Goal: Information Seeking & Learning: Learn about a topic

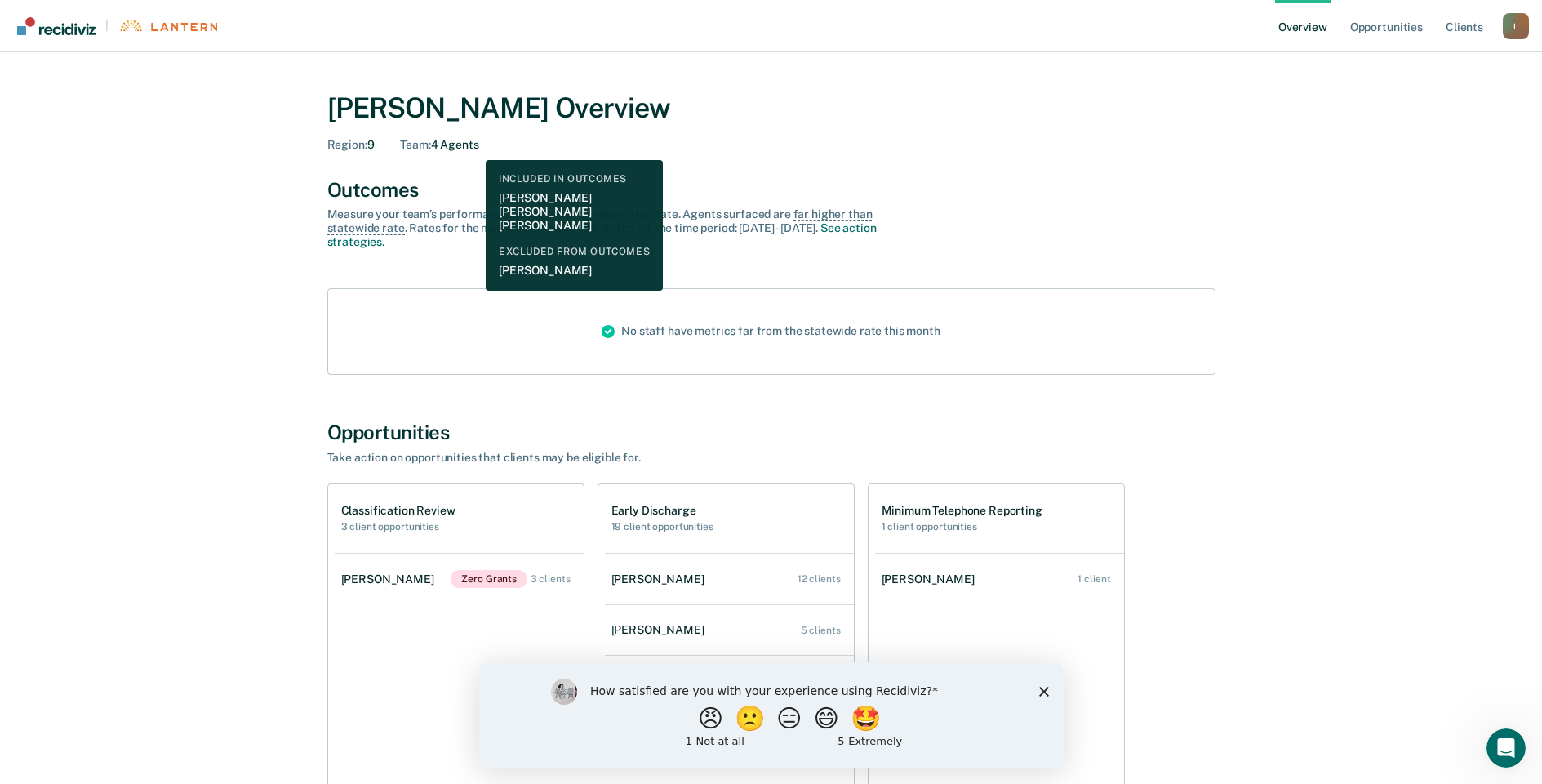
click at [471, 147] on div "Team : 4 Agents" at bounding box center [438, 145] width 78 height 14
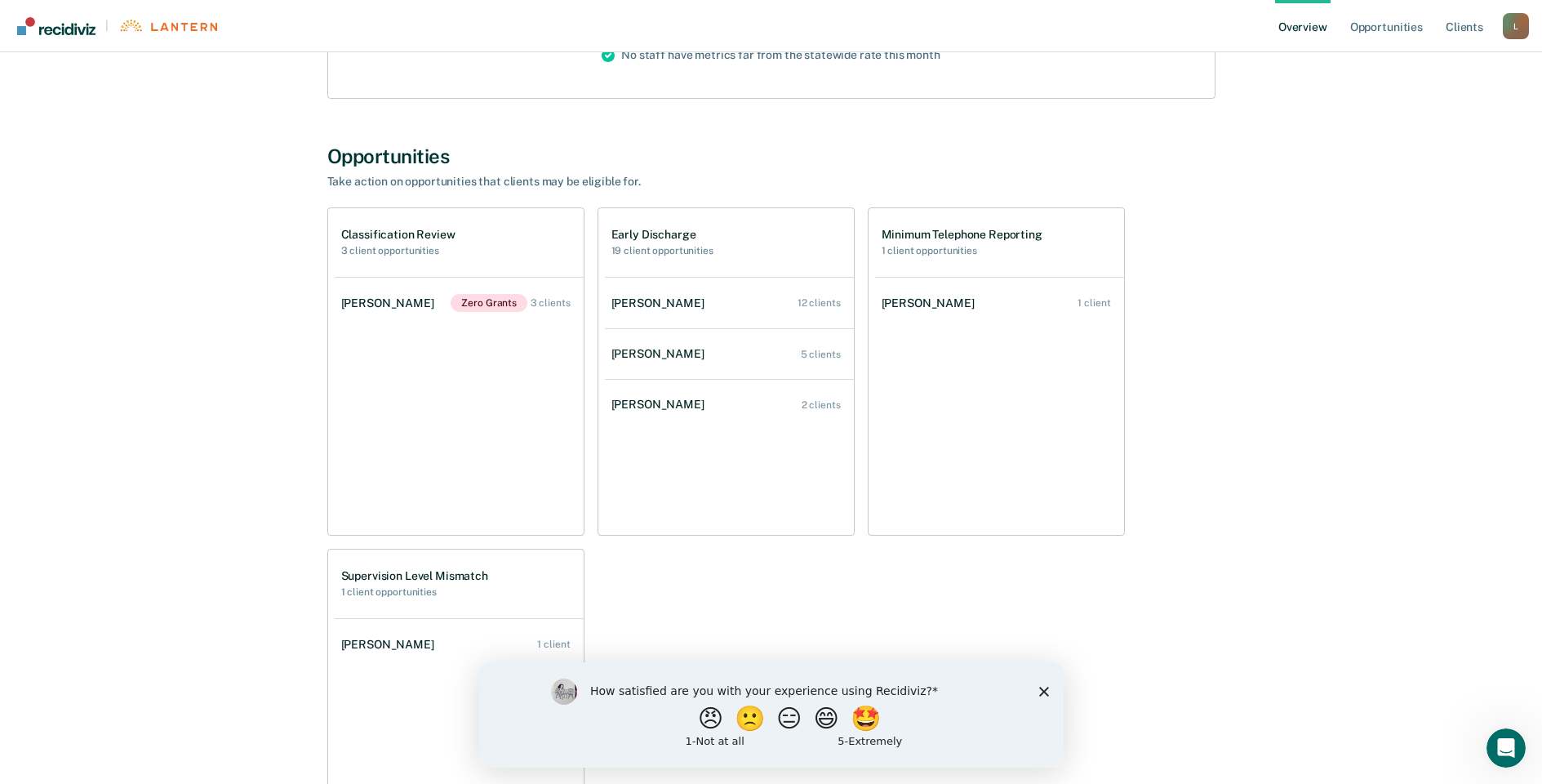
scroll to position [278, 0]
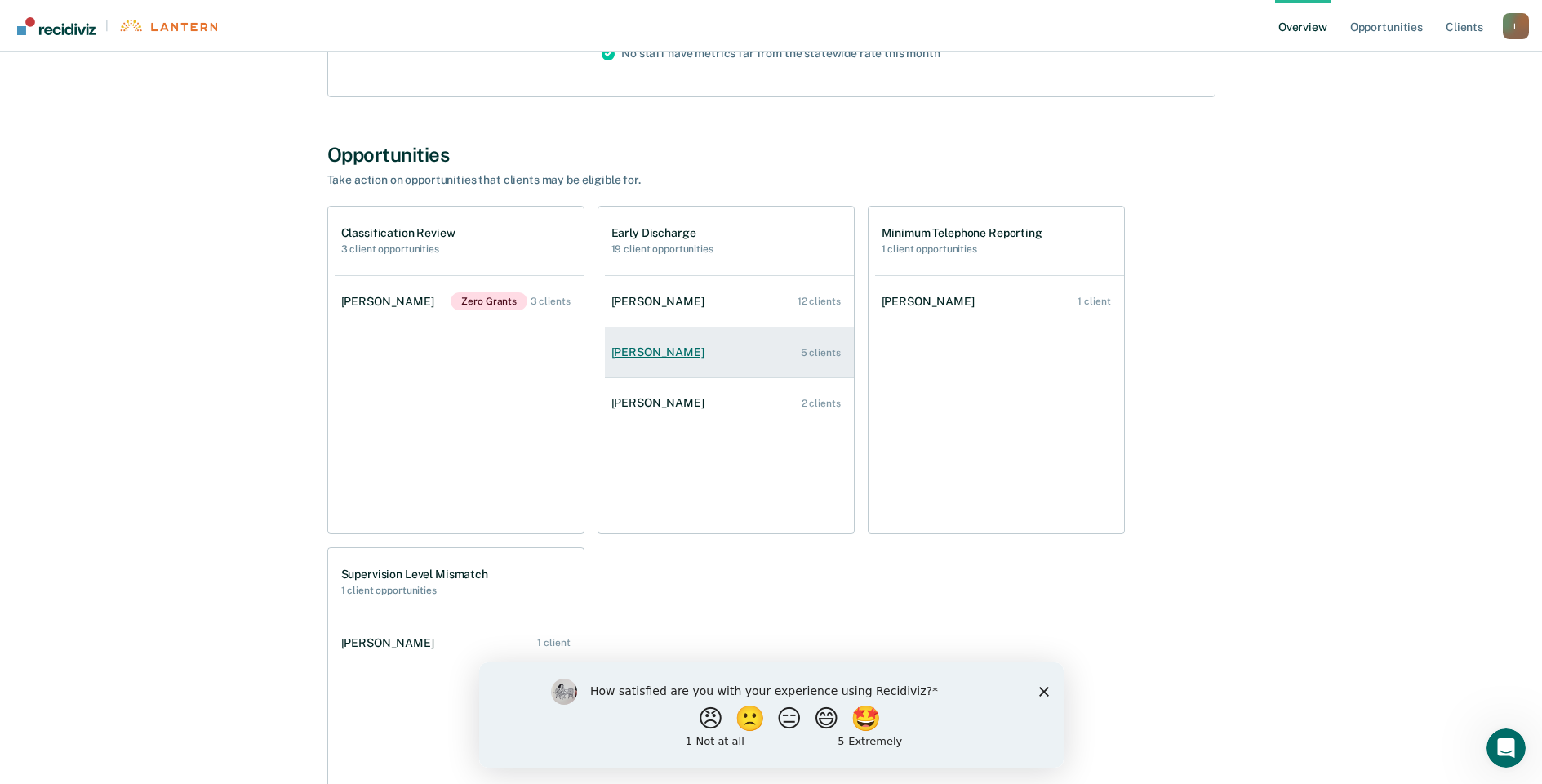
click at [722, 361] on link "[PERSON_NAME] 5 clients" at bounding box center [729, 351] width 249 height 46
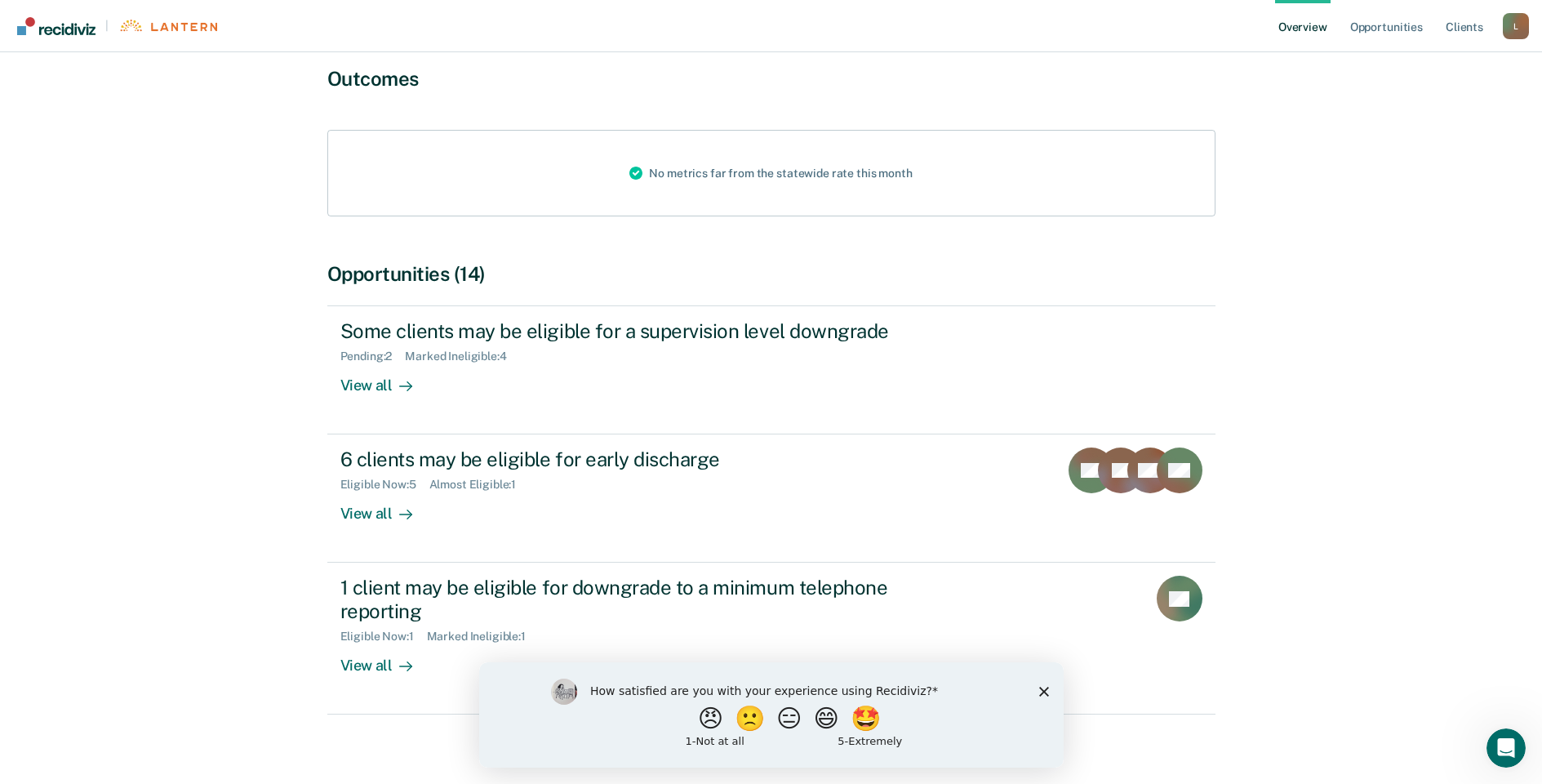
scroll to position [138, 0]
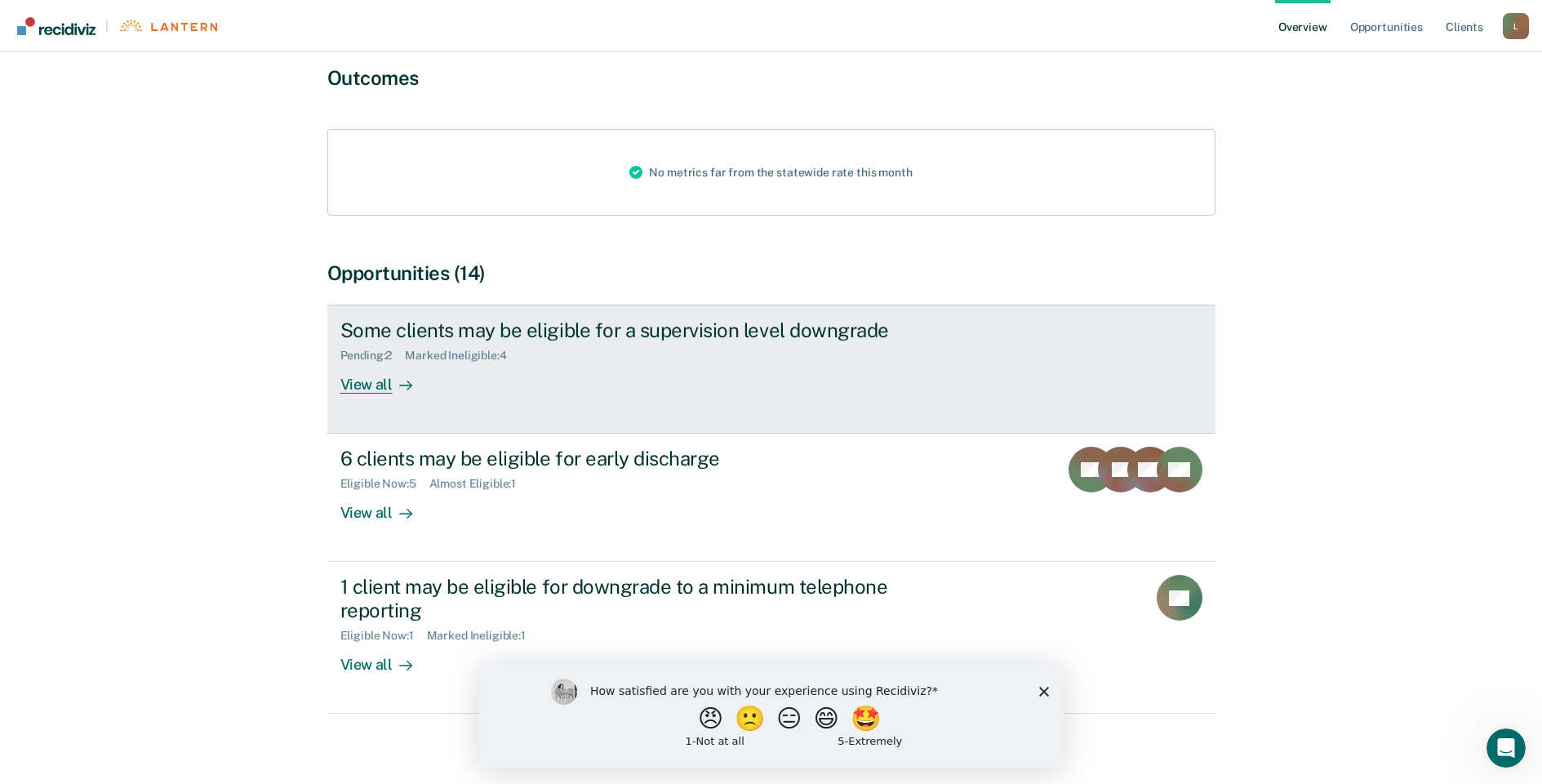
click at [375, 382] on div "View all" at bounding box center [386, 379] width 92 height 32
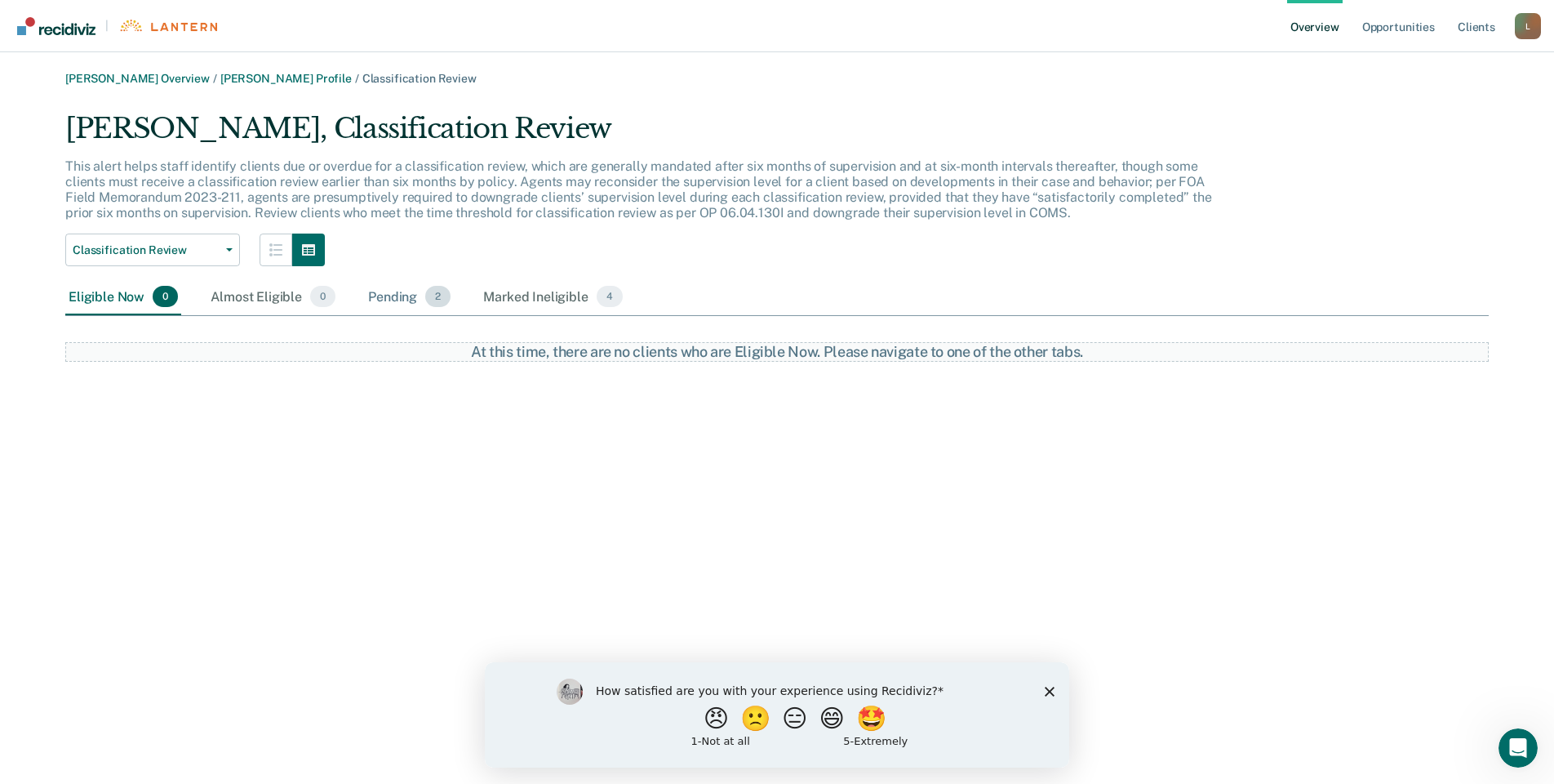
click at [373, 308] on div "Pending 2" at bounding box center [409, 298] width 89 height 36
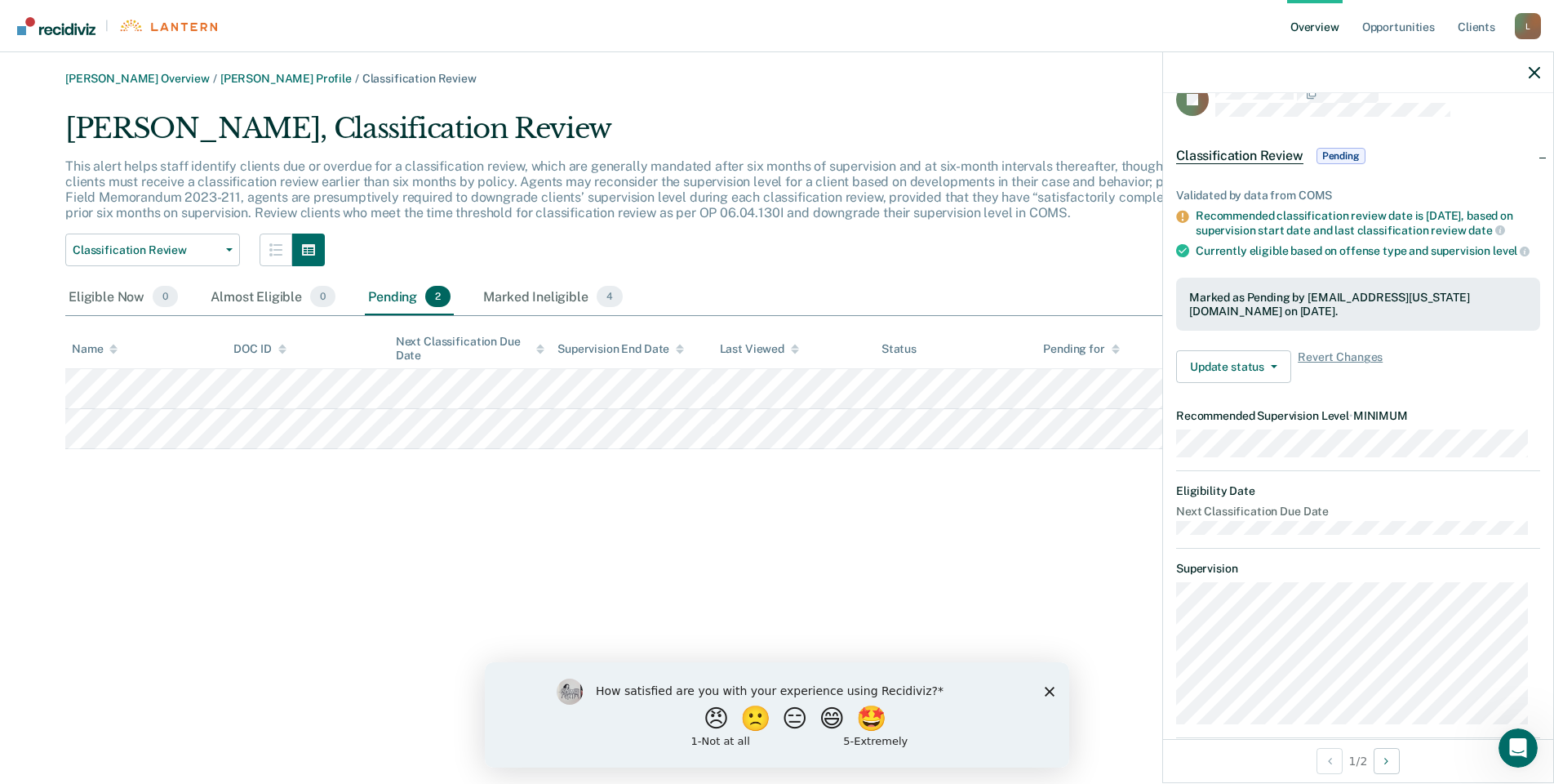
scroll to position [43, 0]
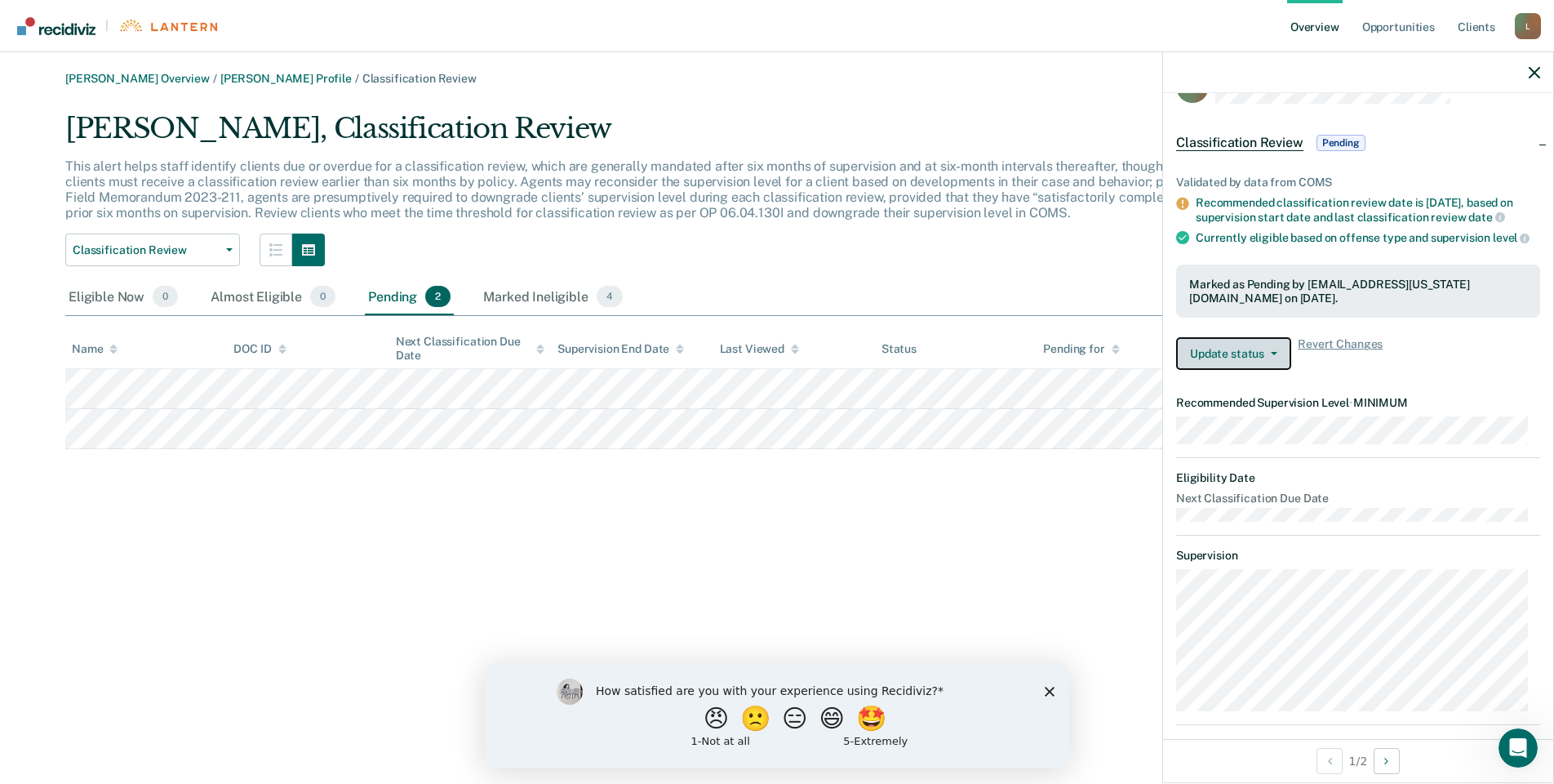
click at [1276, 369] on button "Update status" at bounding box center [1234, 353] width 115 height 33
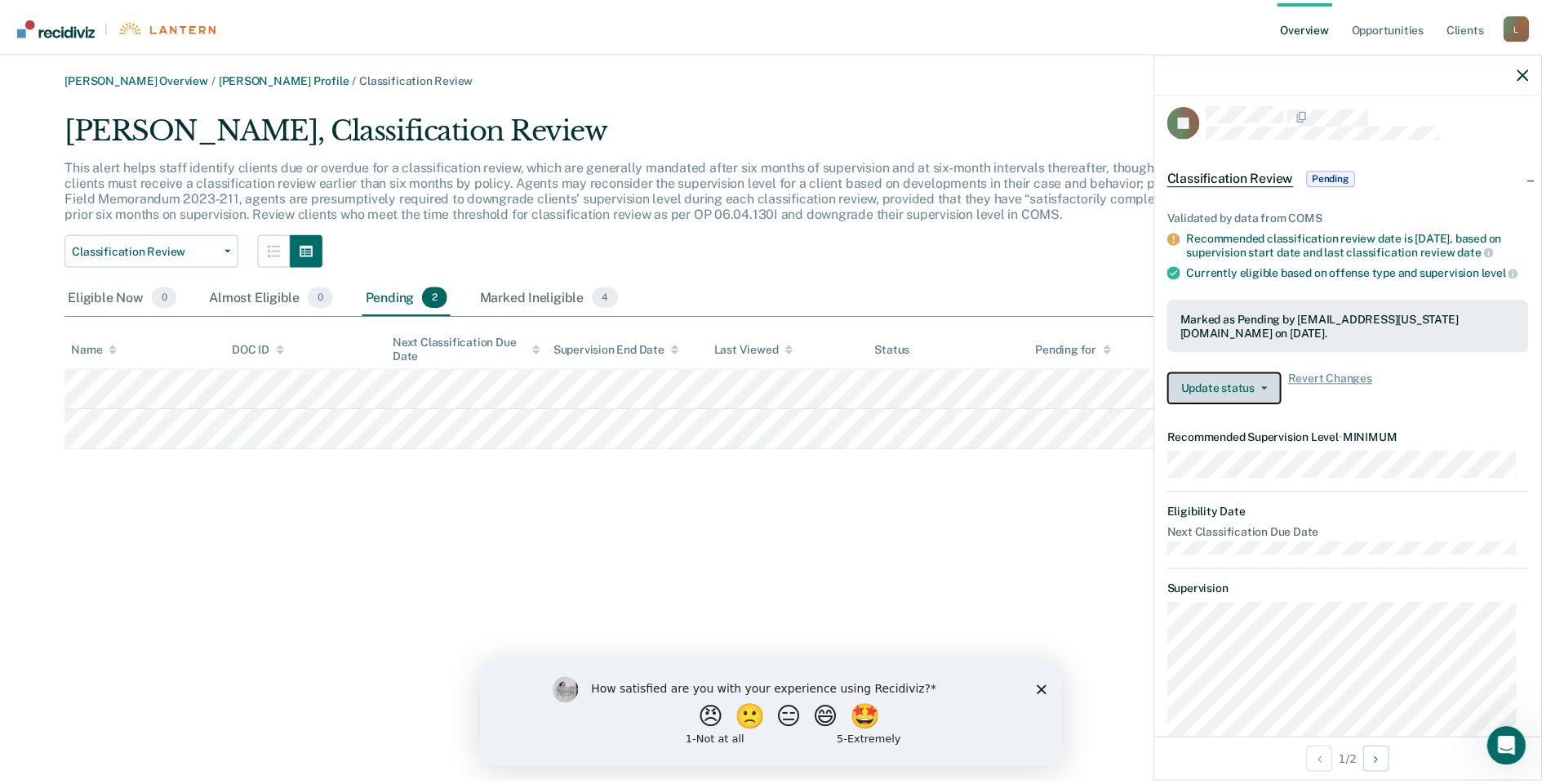
scroll to position [0, 0]
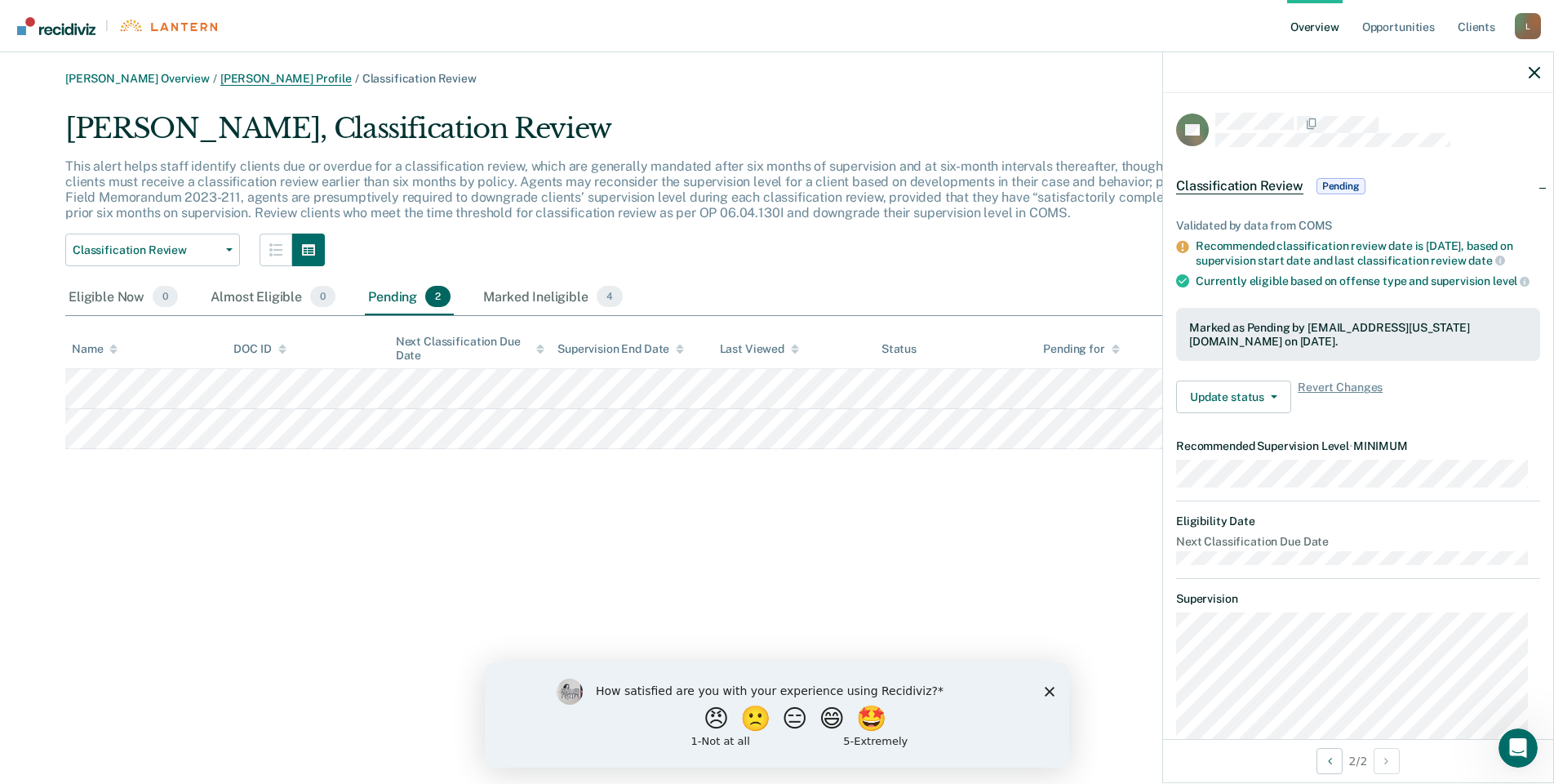
click at [297, 80] on link "[PERSON_NAME] Profile" at bounding box center [285, 78] width 131 height 14
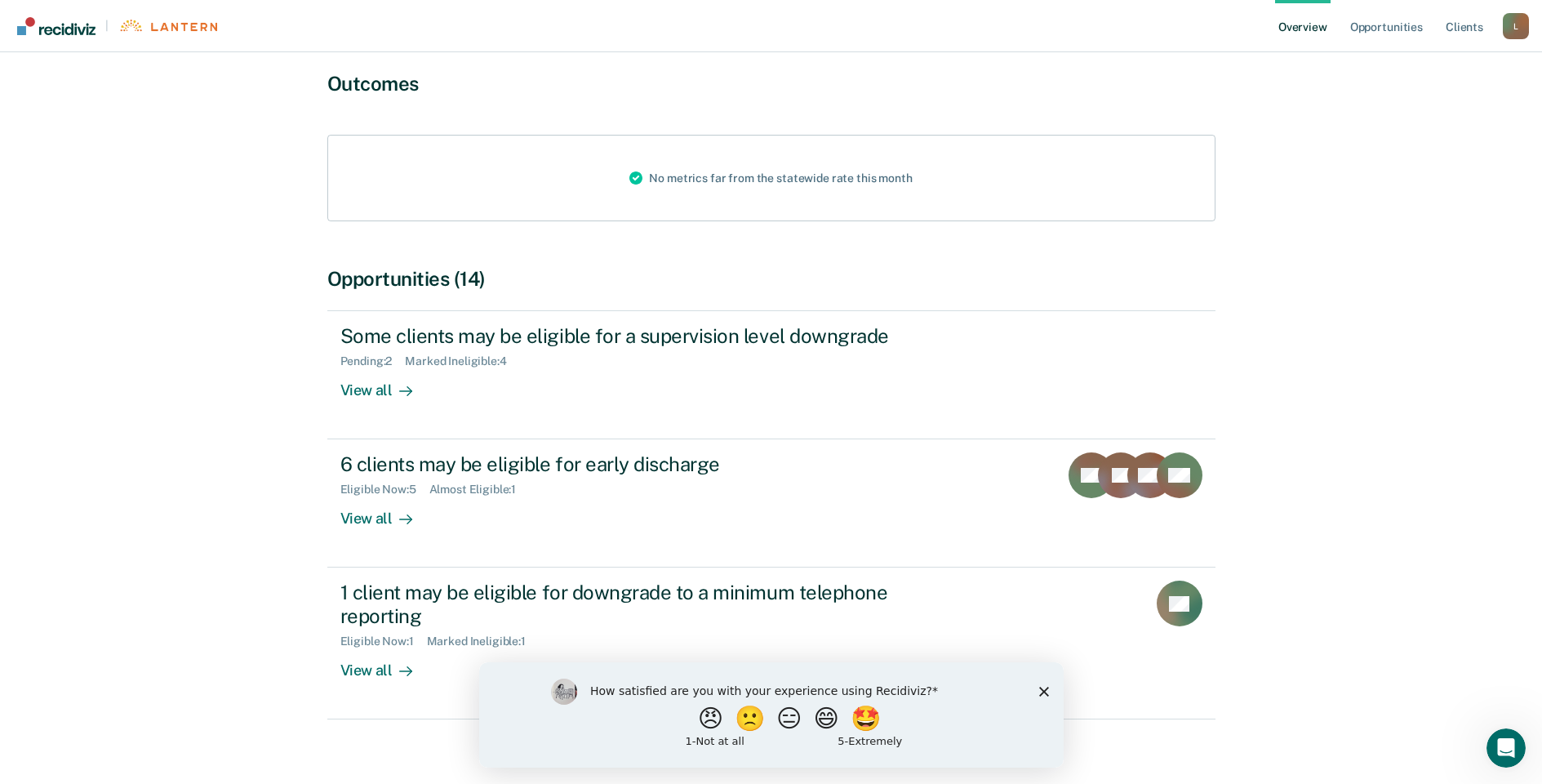
scroll to position [153, 0]
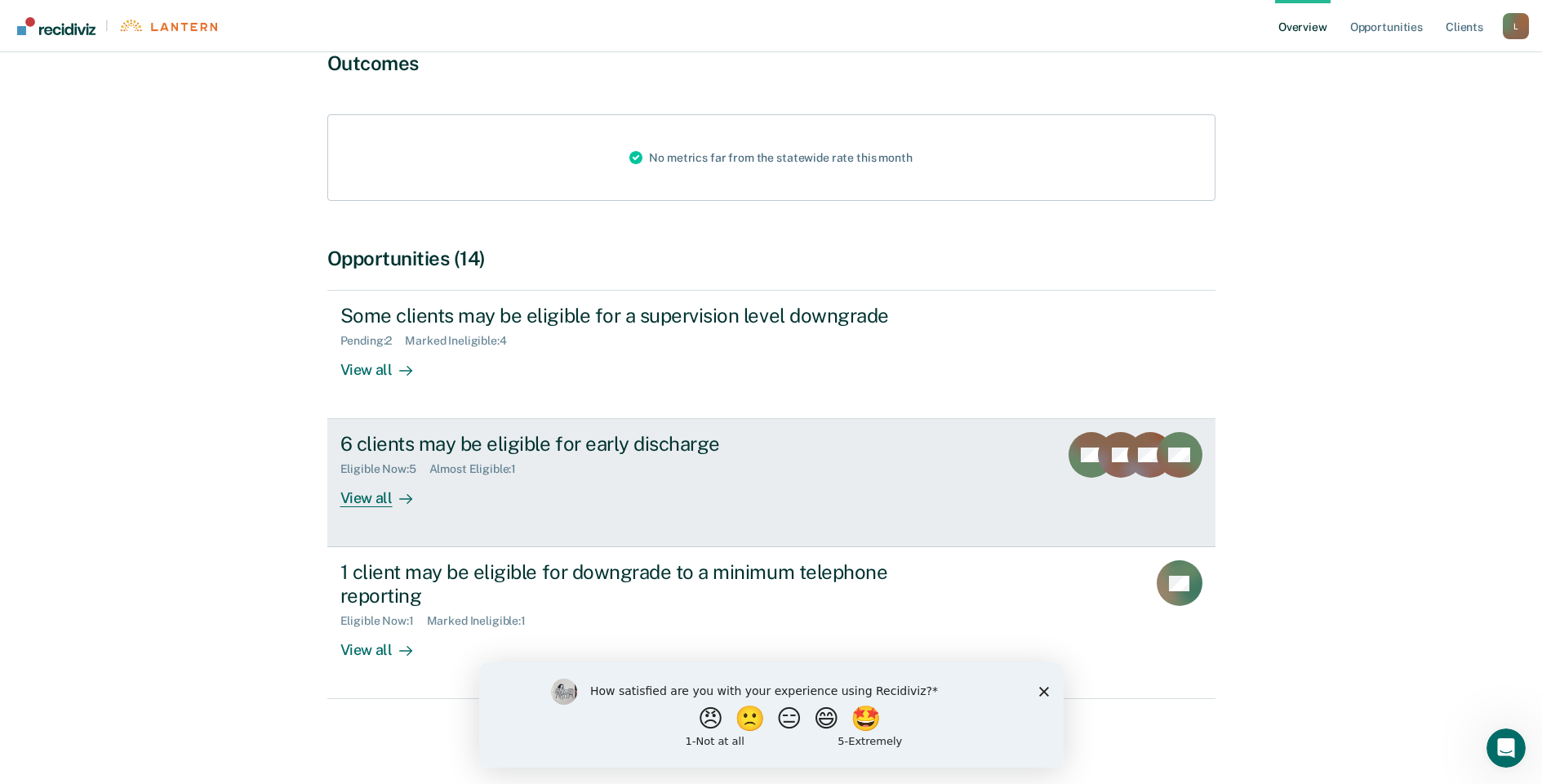
click at [364, 504] on div "View all" at bounding box center [386, 492] width 92 height 32
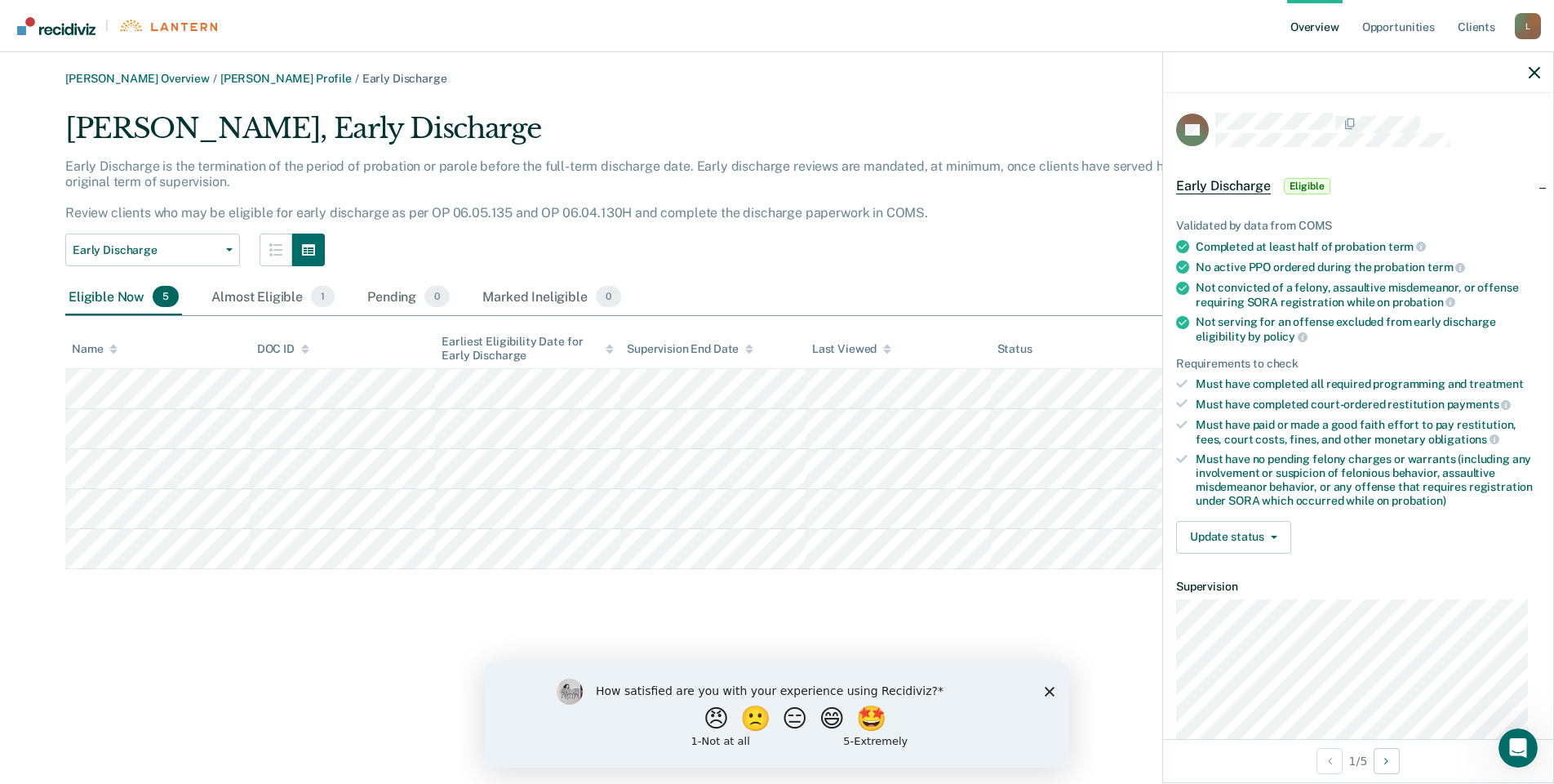
click at [682, 246] on div "Early Discharge Classification Review Early Discharge Minimum Telephone Reporti…" at bounding box center [648, 249] width 1166 height 33
click at [272, 82] on link "[PERSON_NAME] Profile" at bounding box center [285, 78] width 131 height 14
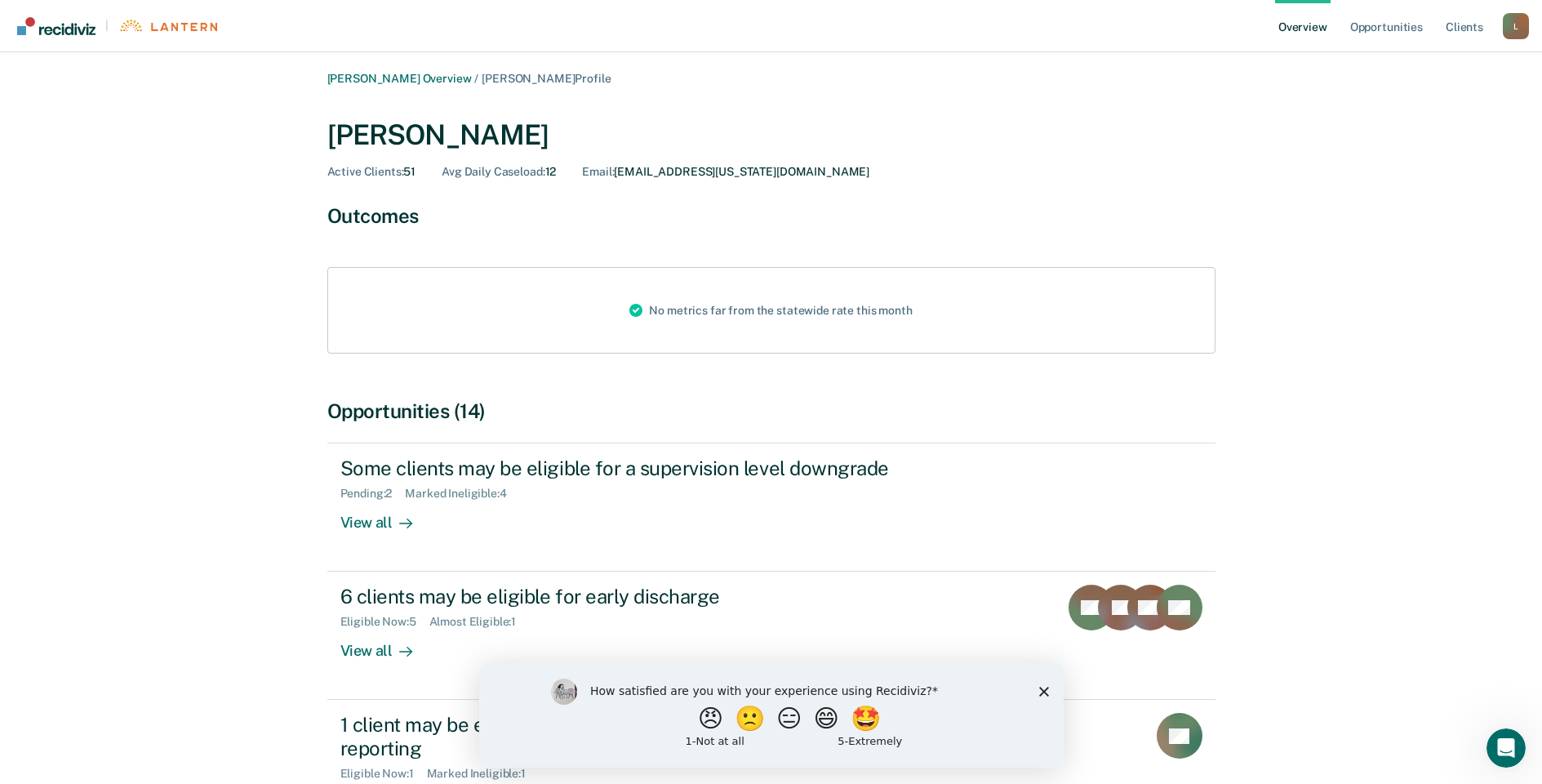
scroll to position [153, 0]
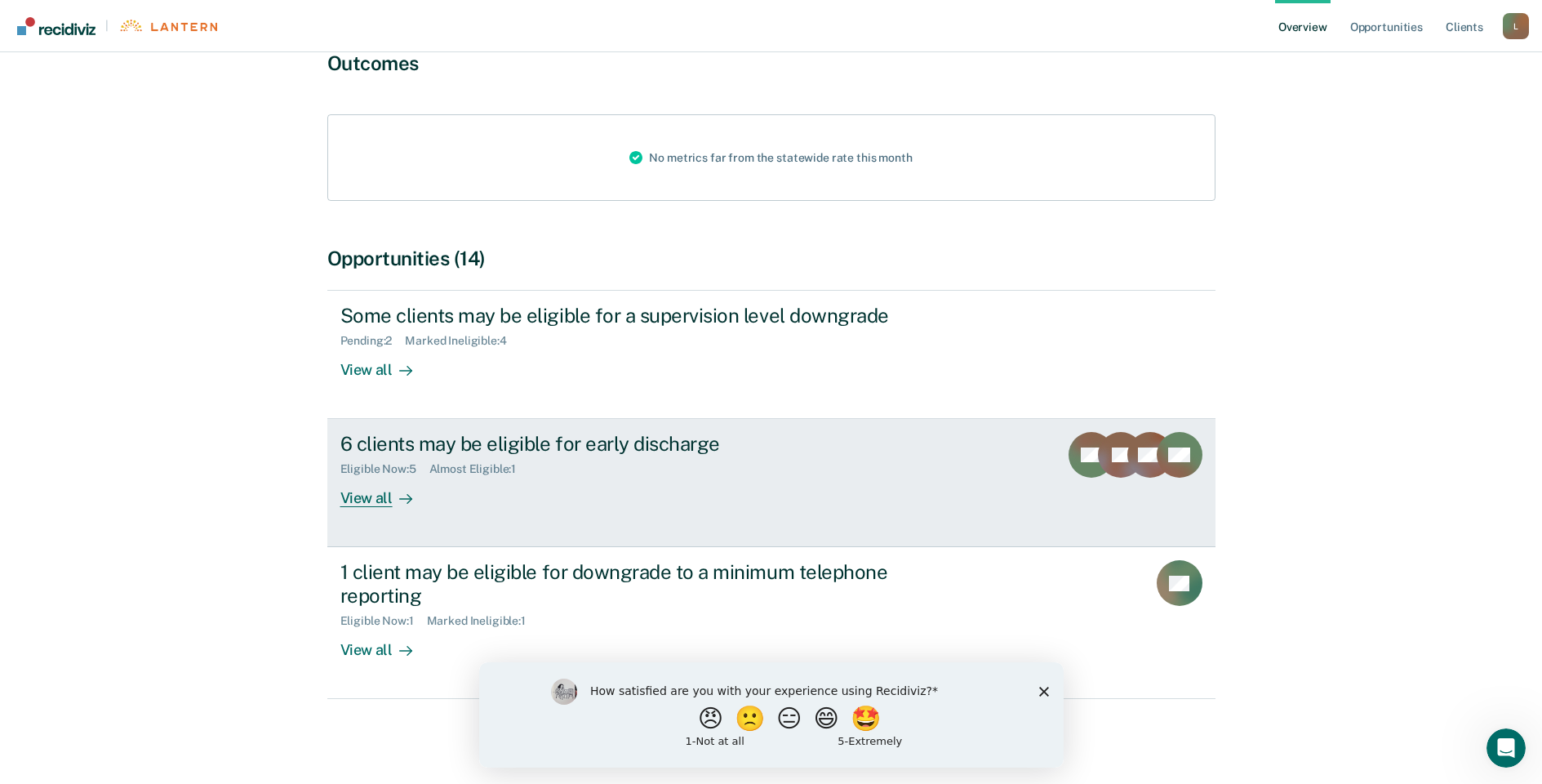
click at [1000, 459] on link "6 clients may be eligible for early discharge Eligible Now : 5 Almost Eligible …" at bounding box center [771, 483] width 888 height 128
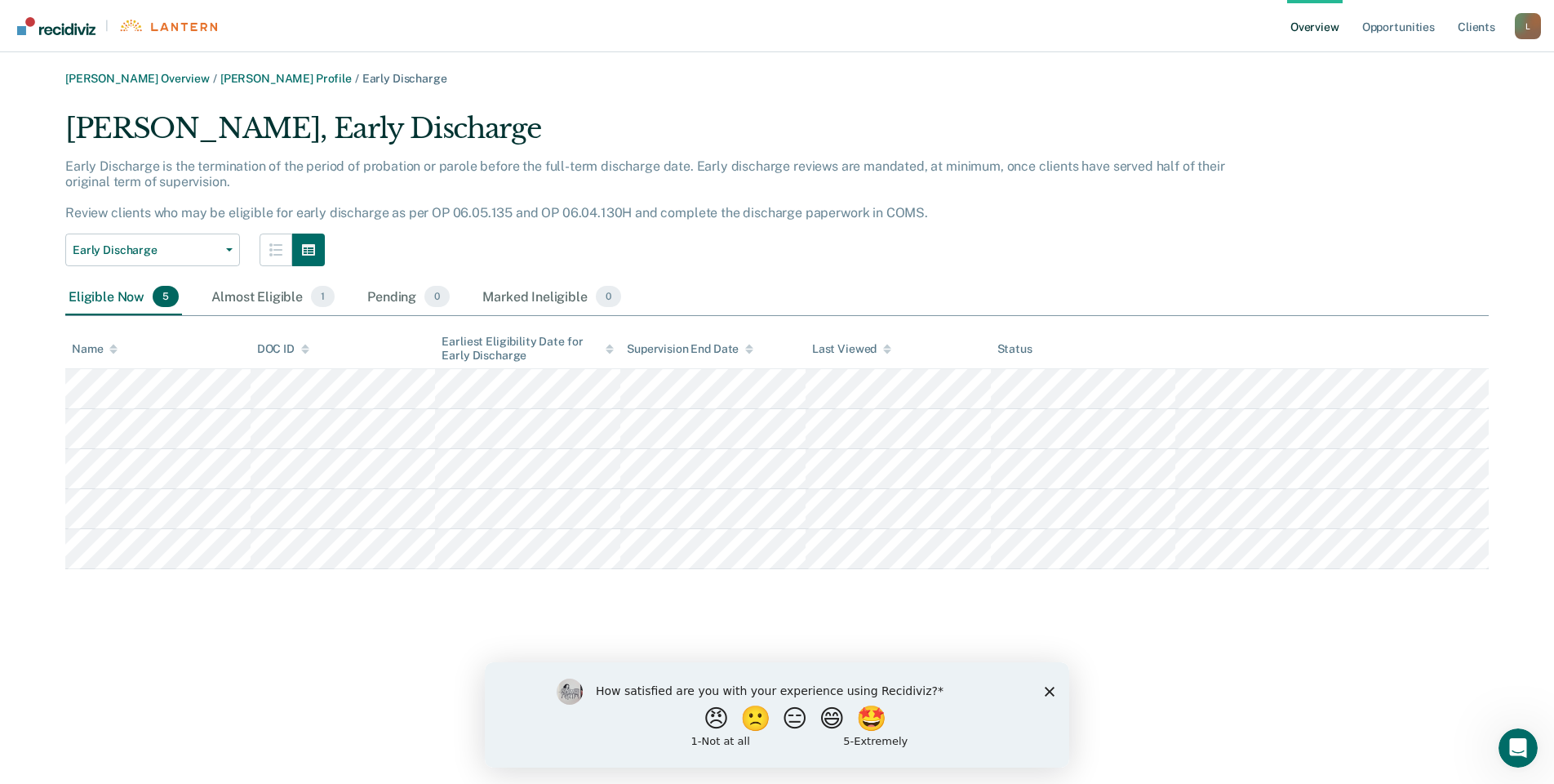
click at [1048, 690] on icon "Close survey" at bounding box center [1050, 690] width 9 height 9
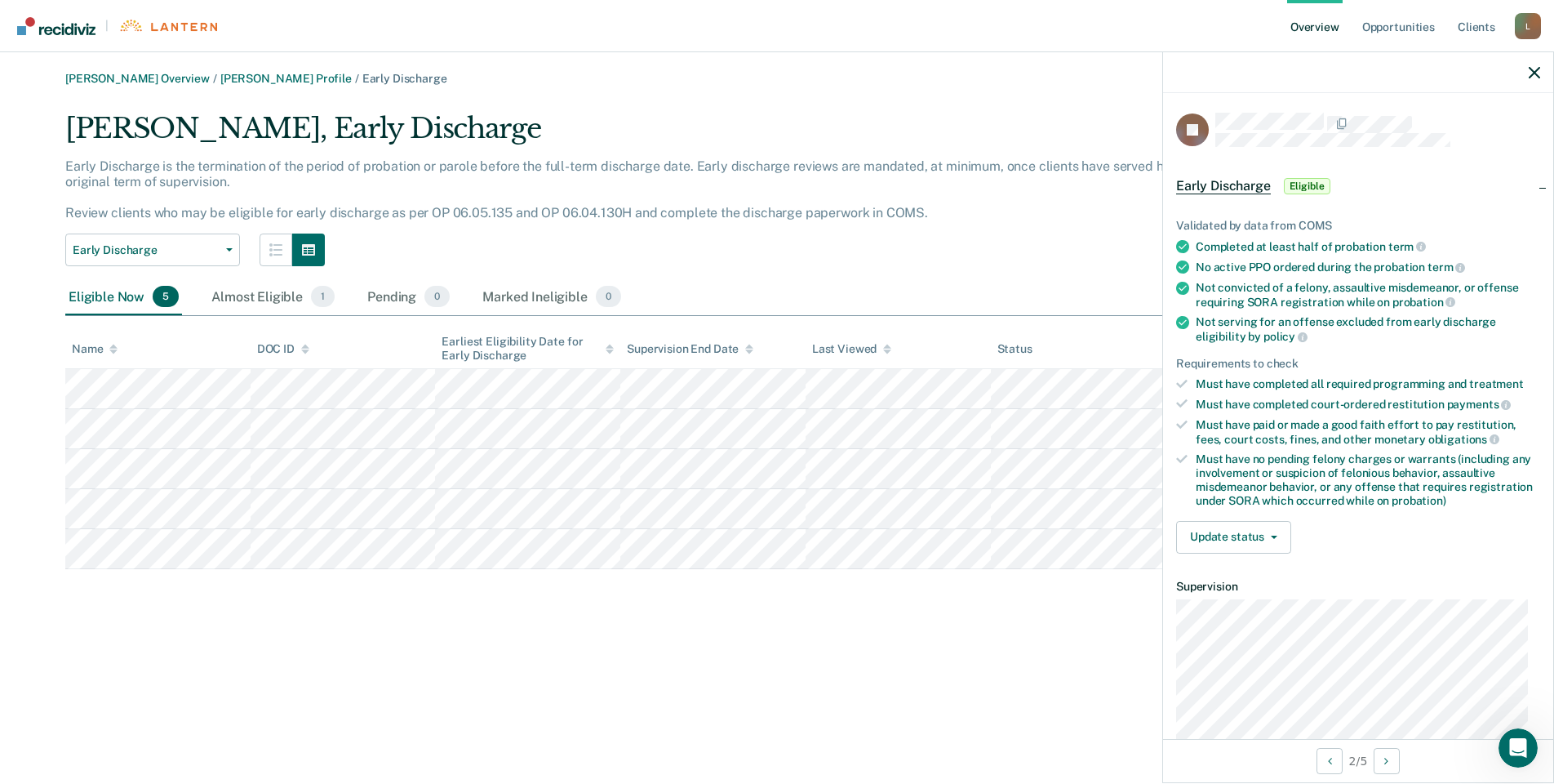
click at [1458, 497] on div "Must have no pending felony charges or warrants (including any involvement or s…" at bounding box center [1368, 480] width 345 height 55
drag, startPoint x: 1447, startPoint y: 502, endPoint x: 1471, endPoint y: 519, distance: 29.4
click at [1471, 519] on div "Validated by data from COMS Completed at least half of probation term No active…" at bounding box center [1358, 380] width 390 height 374
click at [1480, 517] on div "Validated by data from COMS Completed at least half of probation term No active…" at bounding box center [1358, 380] width 390 height 374
click at [1259, 536] on button "Update status" at bounding box center [1234, 537] width 115 height 33
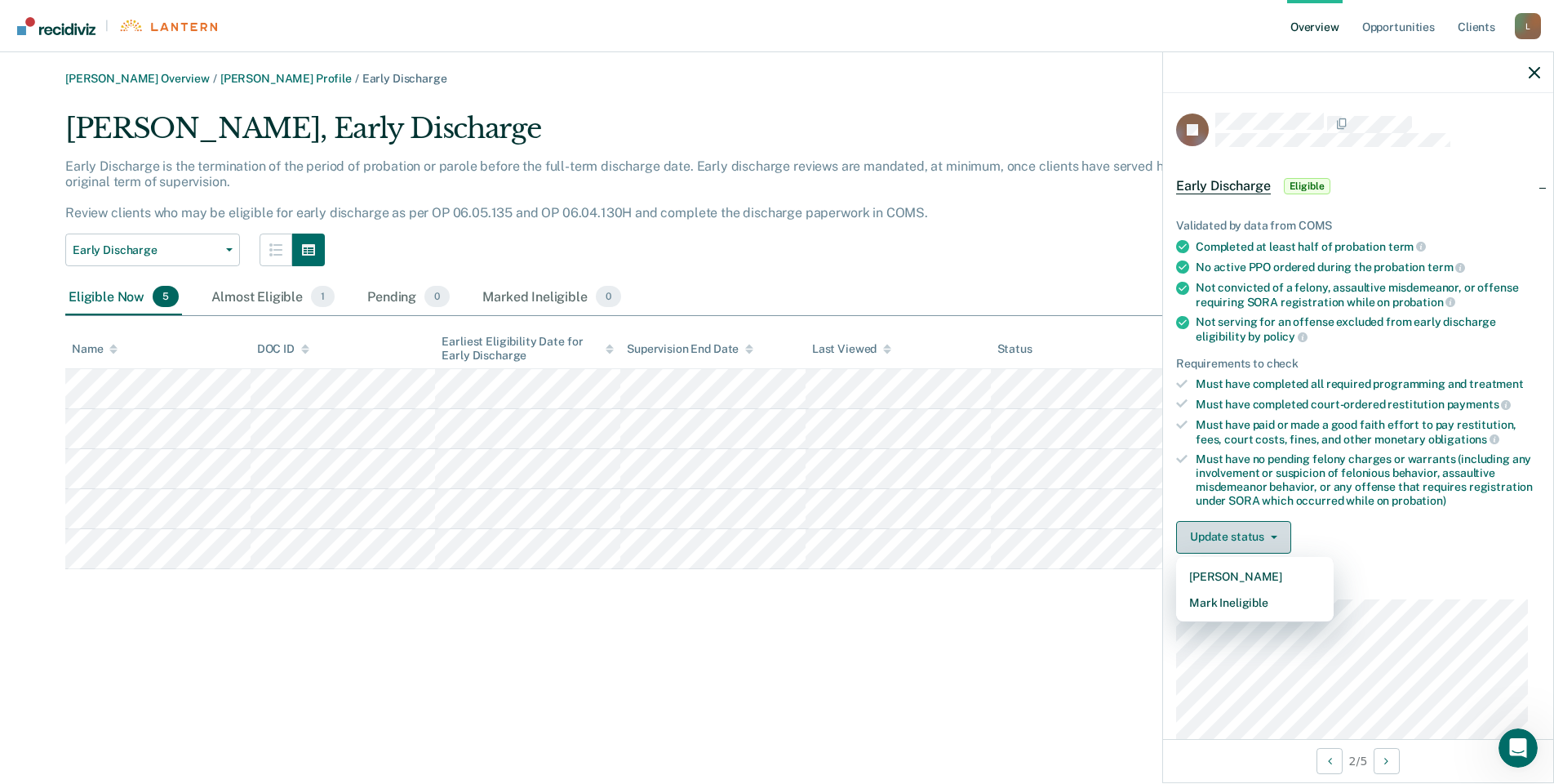
click at [1259, 536] on button "Update status" at bounding box center [1234, 537] width 115 height 33
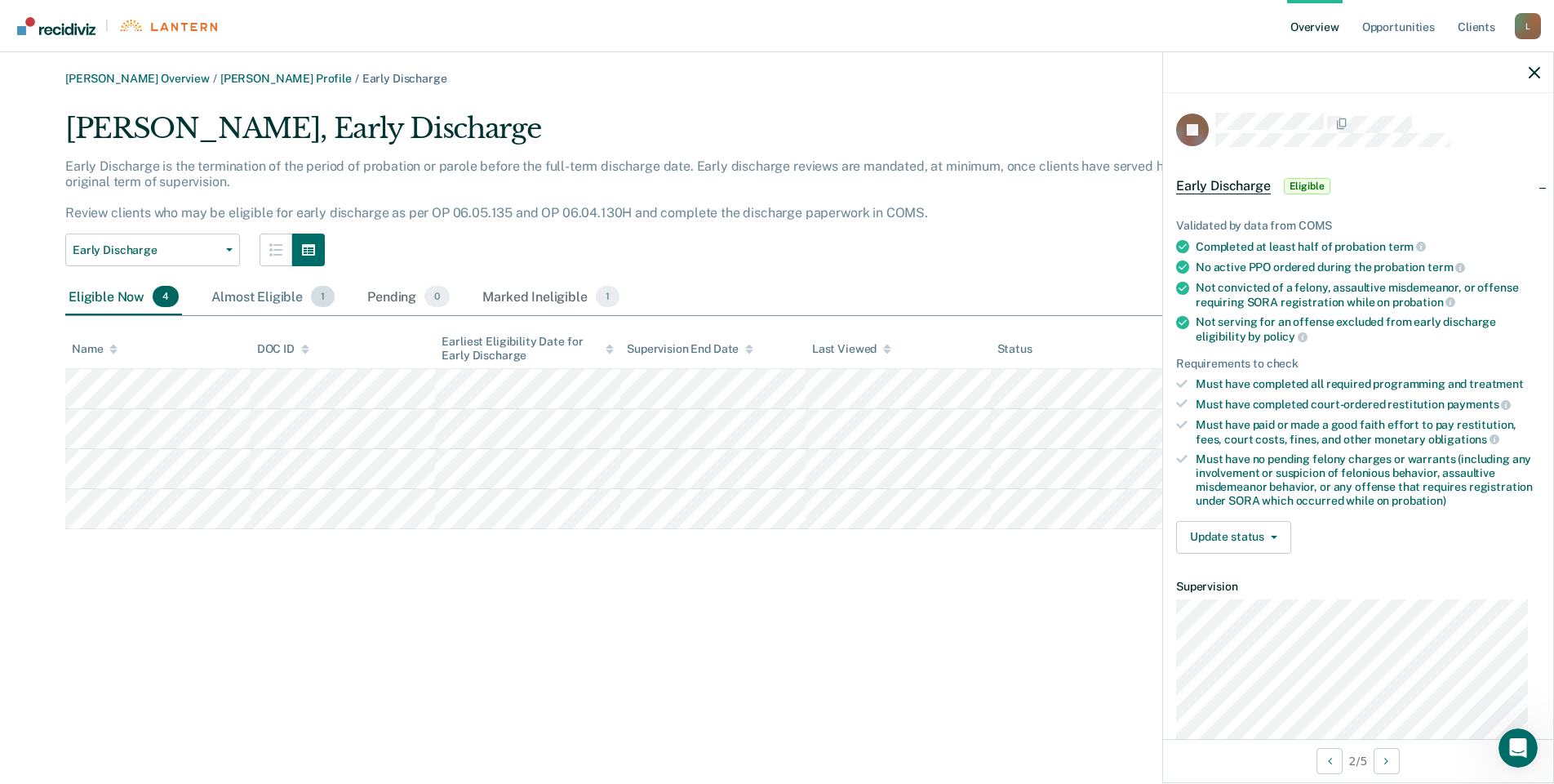
click at [298, 298] on div "Almost Eligible 1" at bounding box center [272, 298] width 129 height 36
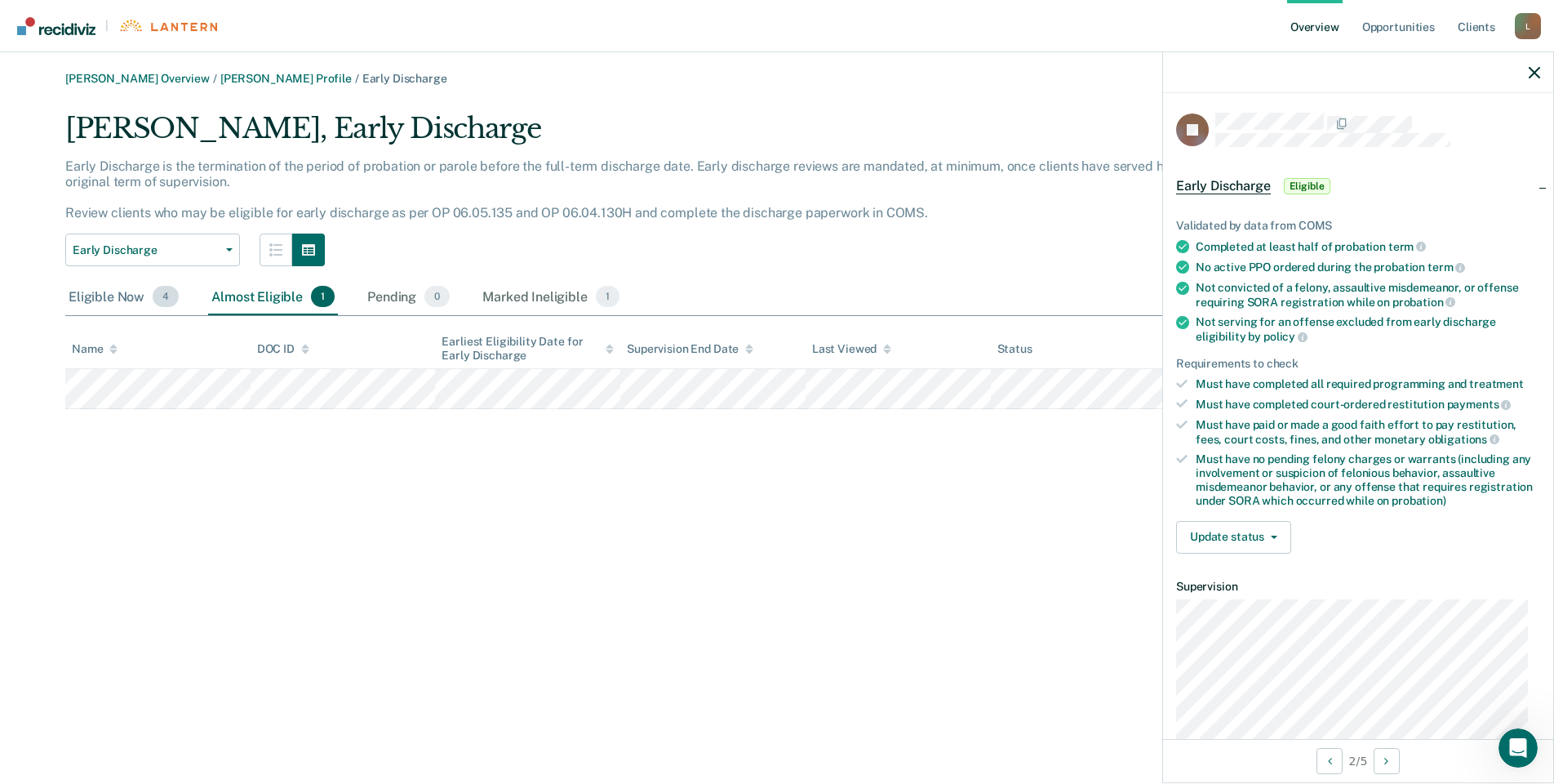
click at [123, 294] on div "Eligible Now 4" at bounding box center [124, 298] width 117 height 36
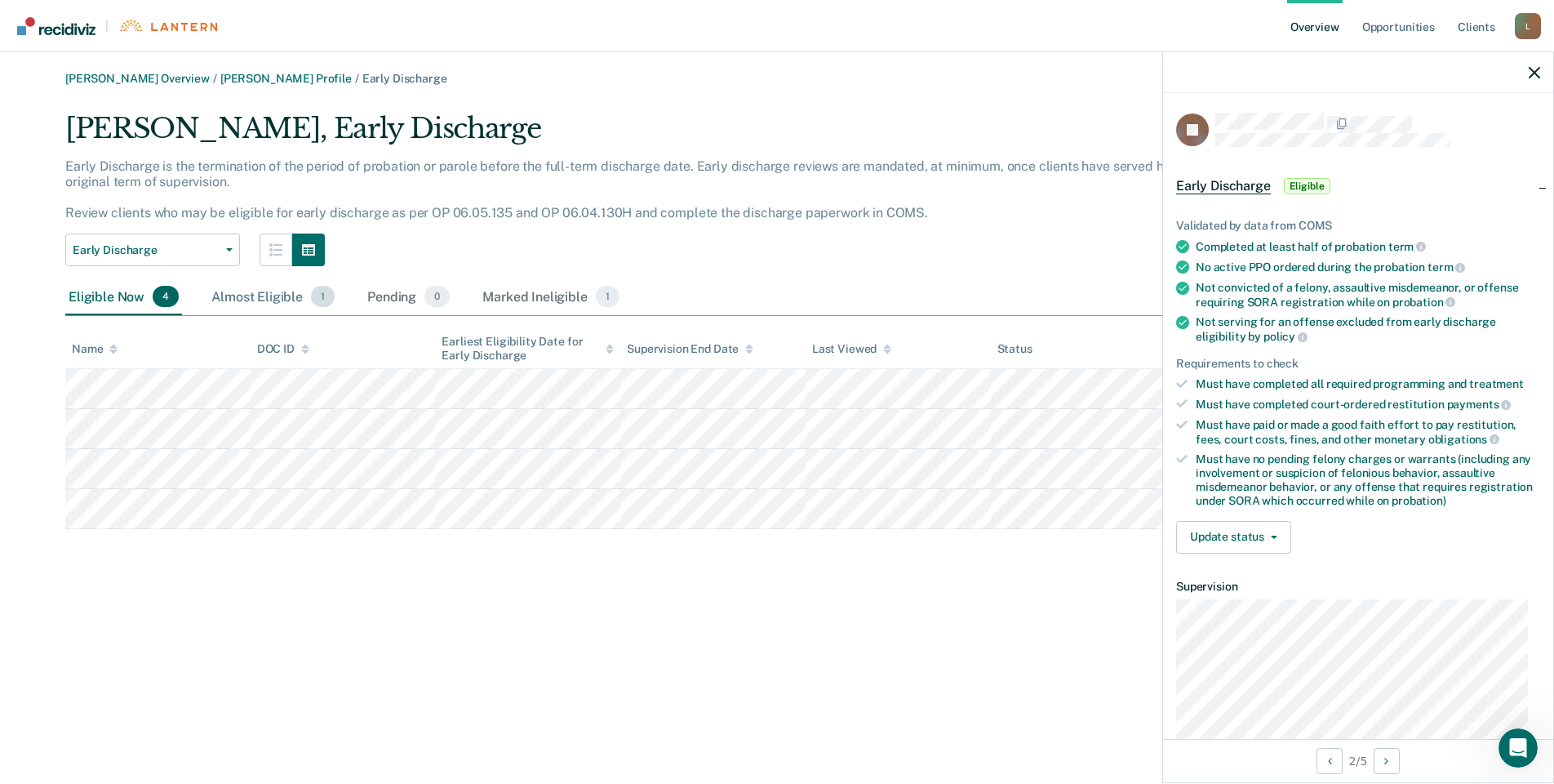
click at [244, 285] on div "Almost Eligible 1" at bounding box center [272, 298] width 129 height 36
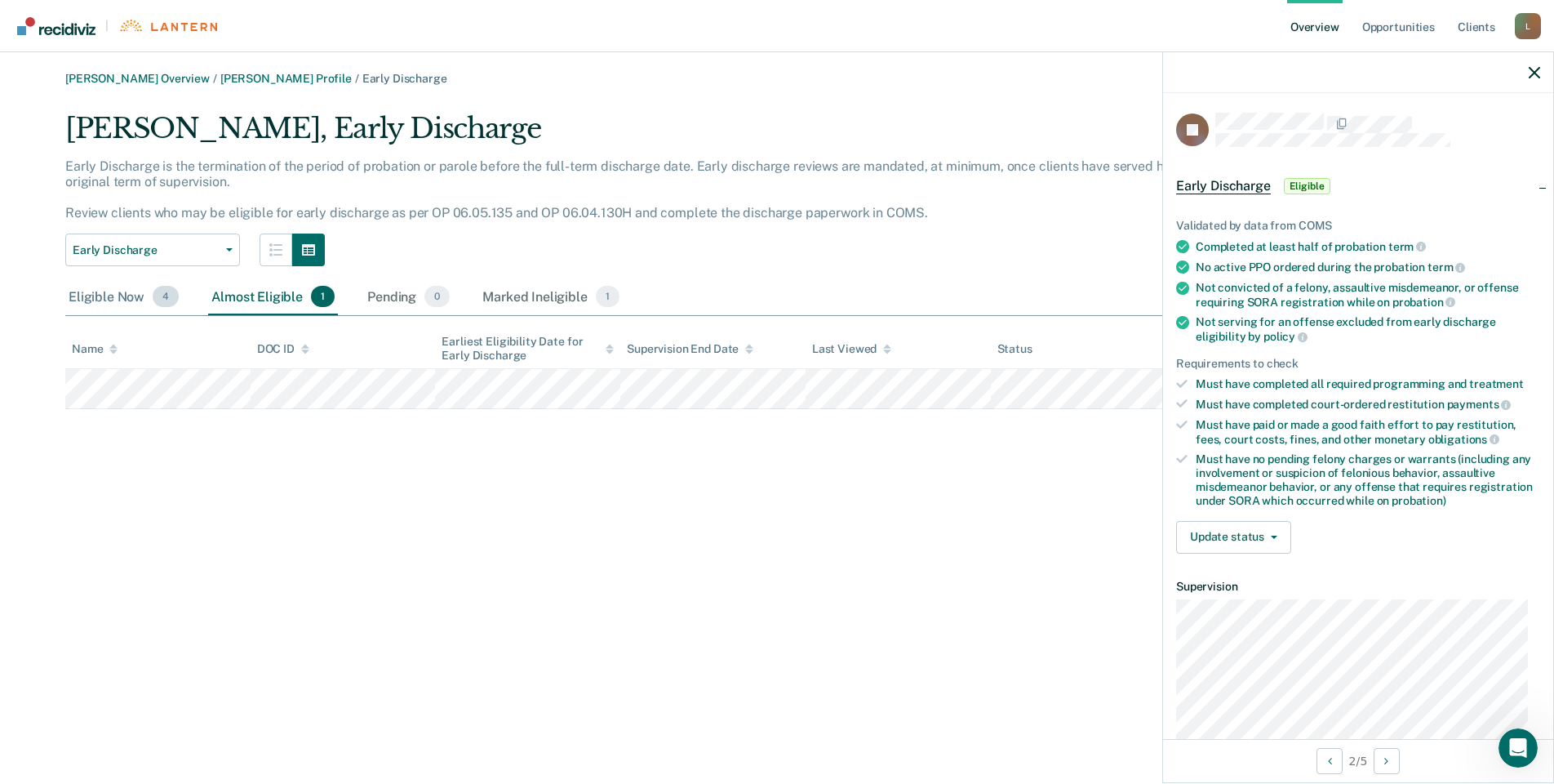
click at [128, 311] on div "Eligible Now 4" at bounding box center [124, 298] width 117 height 36
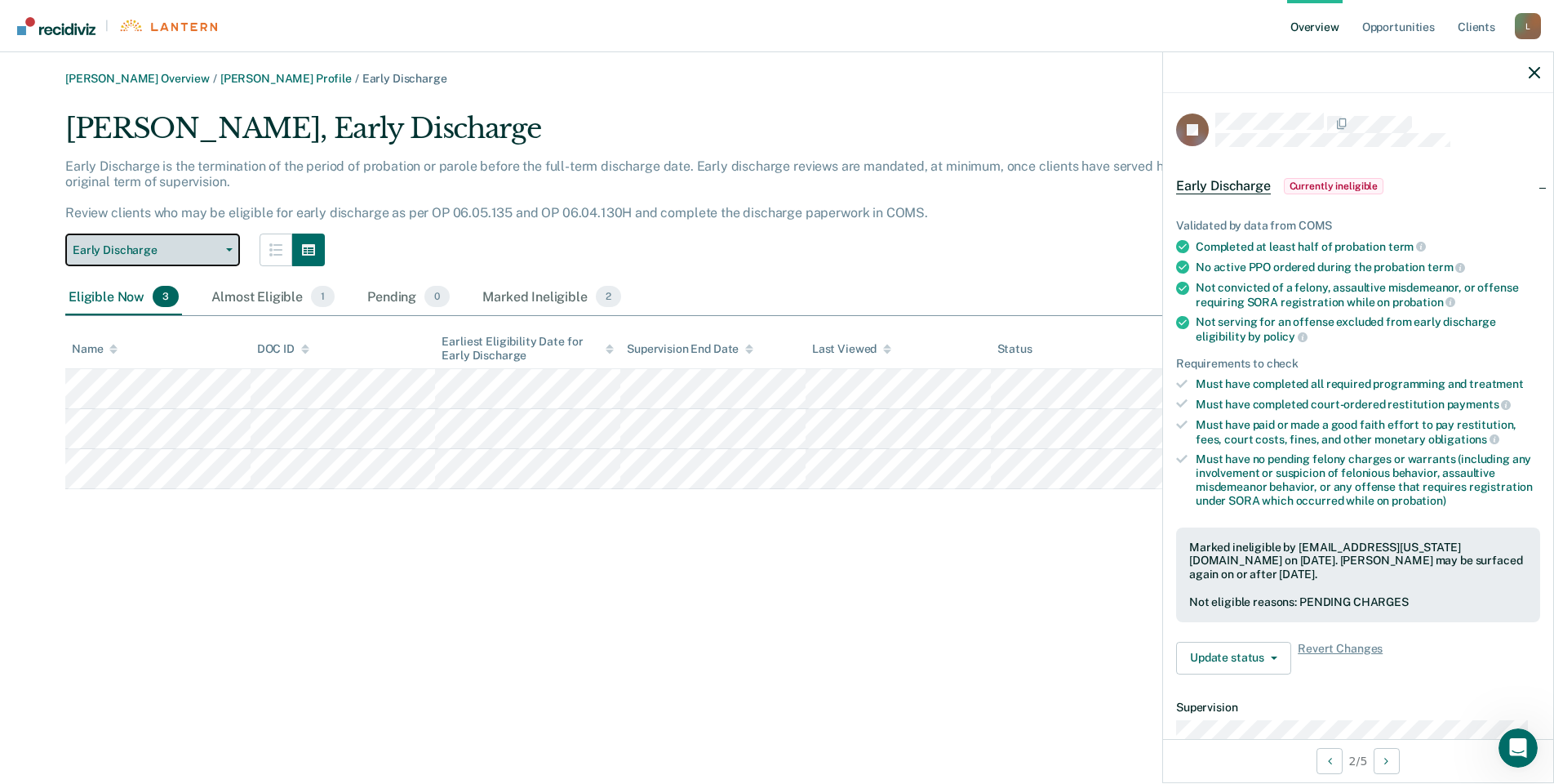
click at [214, 260] on button "Early Discharge" at bounding box center [152, 249] width 175 height 33
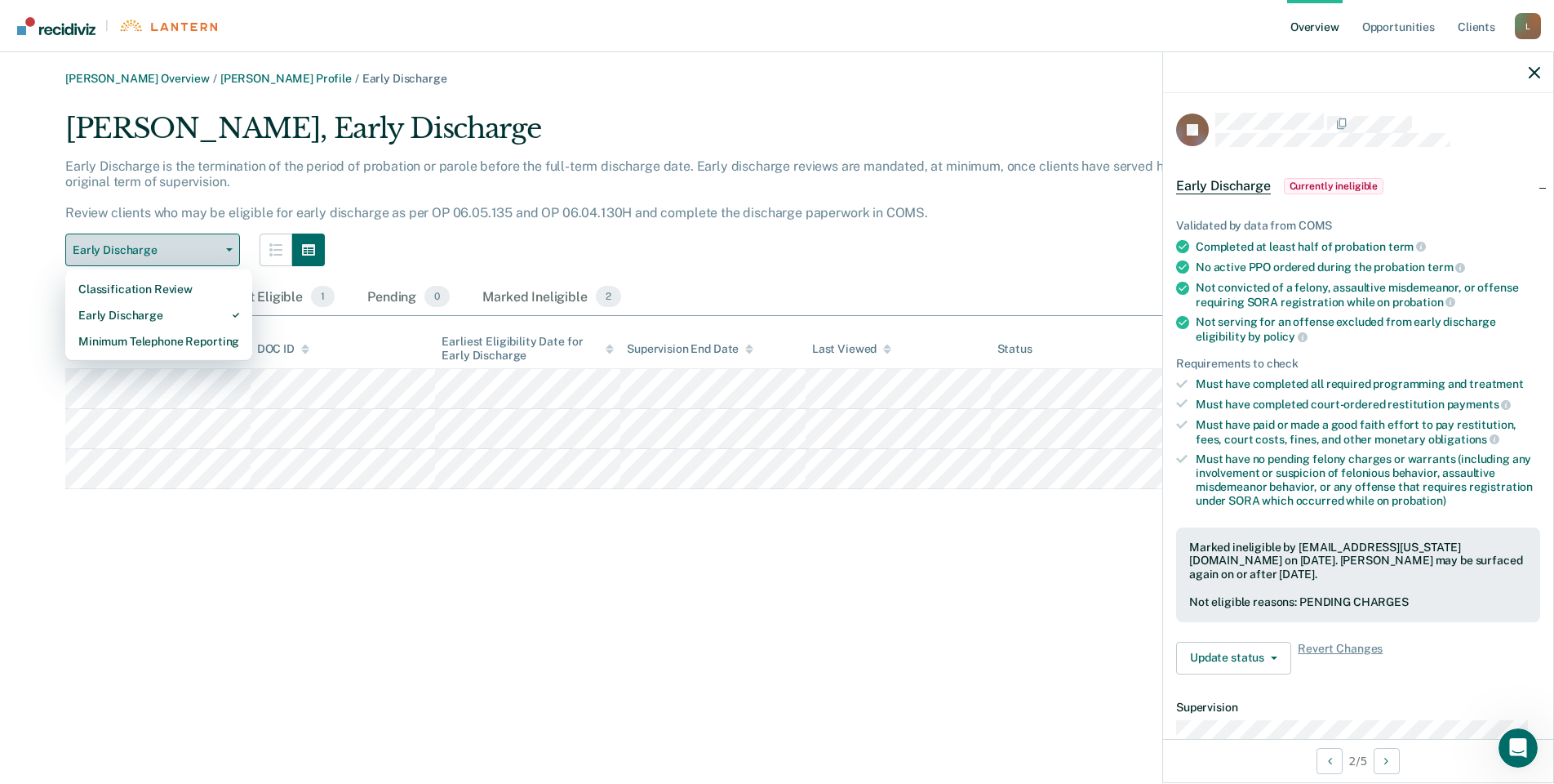
click at [214, 260] on button "Early Discharge" at bounding box center [152, 249] width 175 height 33
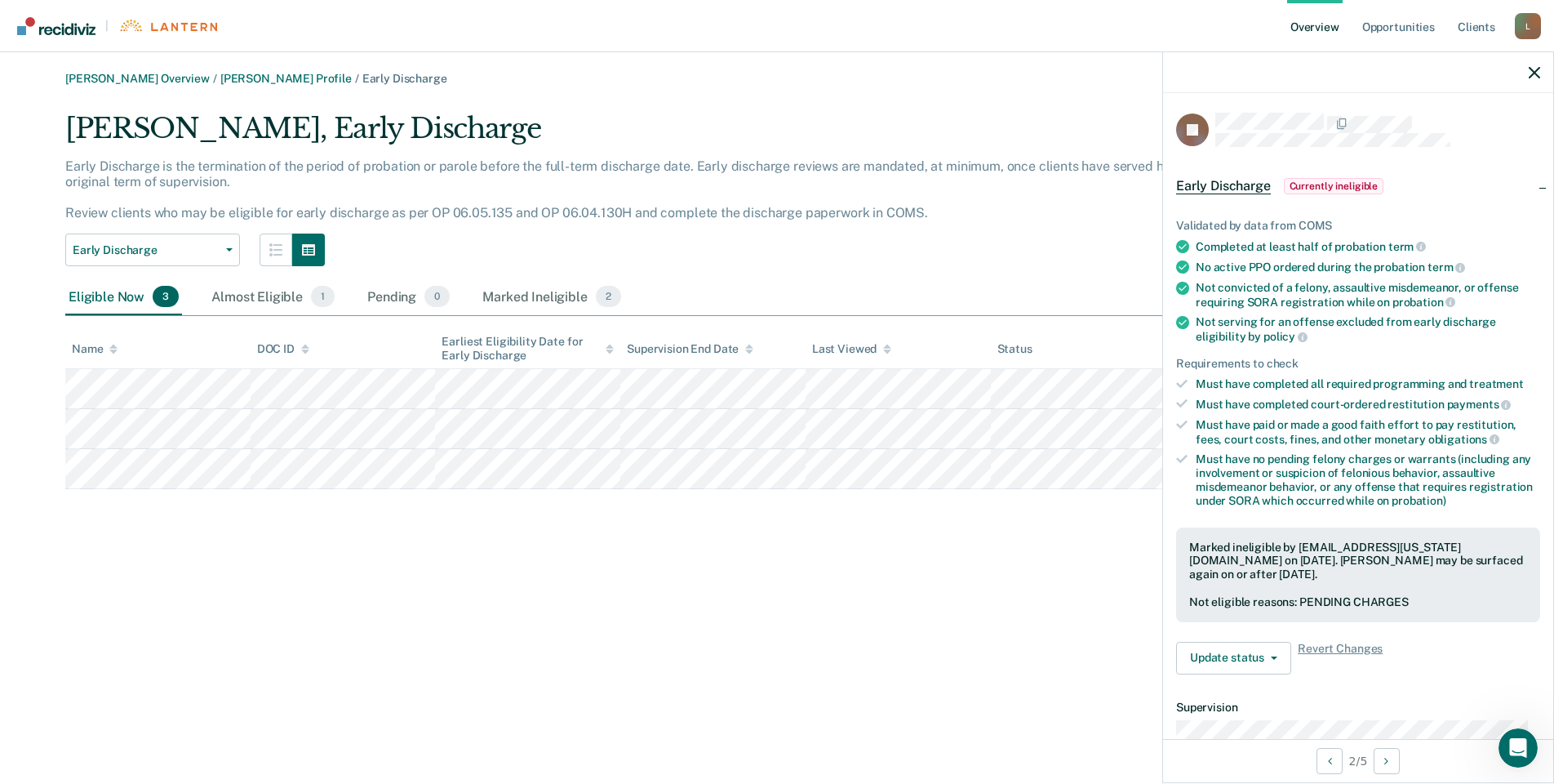
click at [568, 242] on div "Early Discharge Classification Review Early Discharge Minimum Telephone Reporti…" at bounding box center [648, 249] width 1166 height 33
click at [363, 81] on span "Early Discharge" at bounding box center [405, 78] width 85 height 13
click at [306, 83] on link "[PERSON_NAME] Profile" at bounding box center [285, 78] width 131 height 14
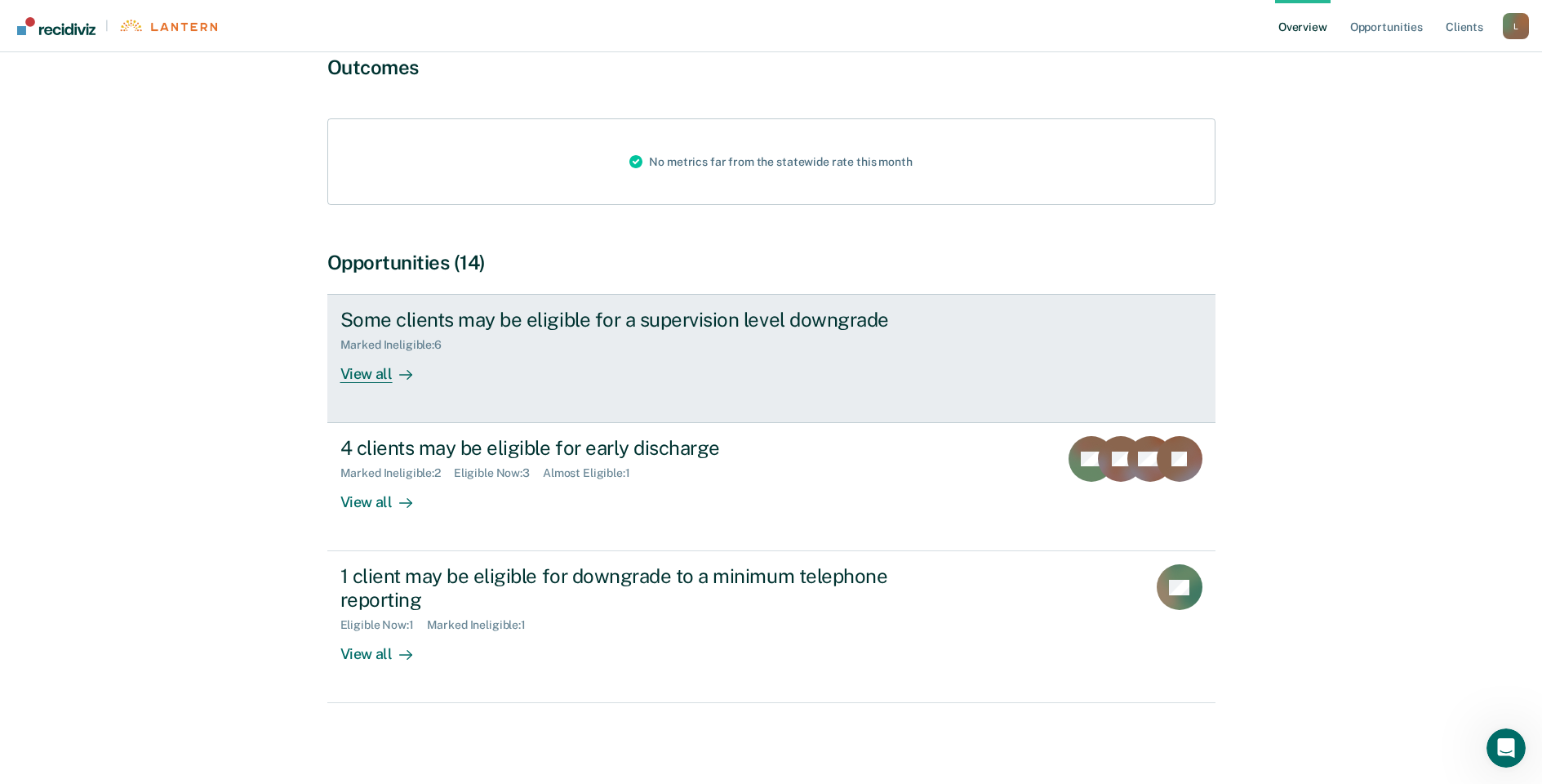
scroll to position [153, 0]
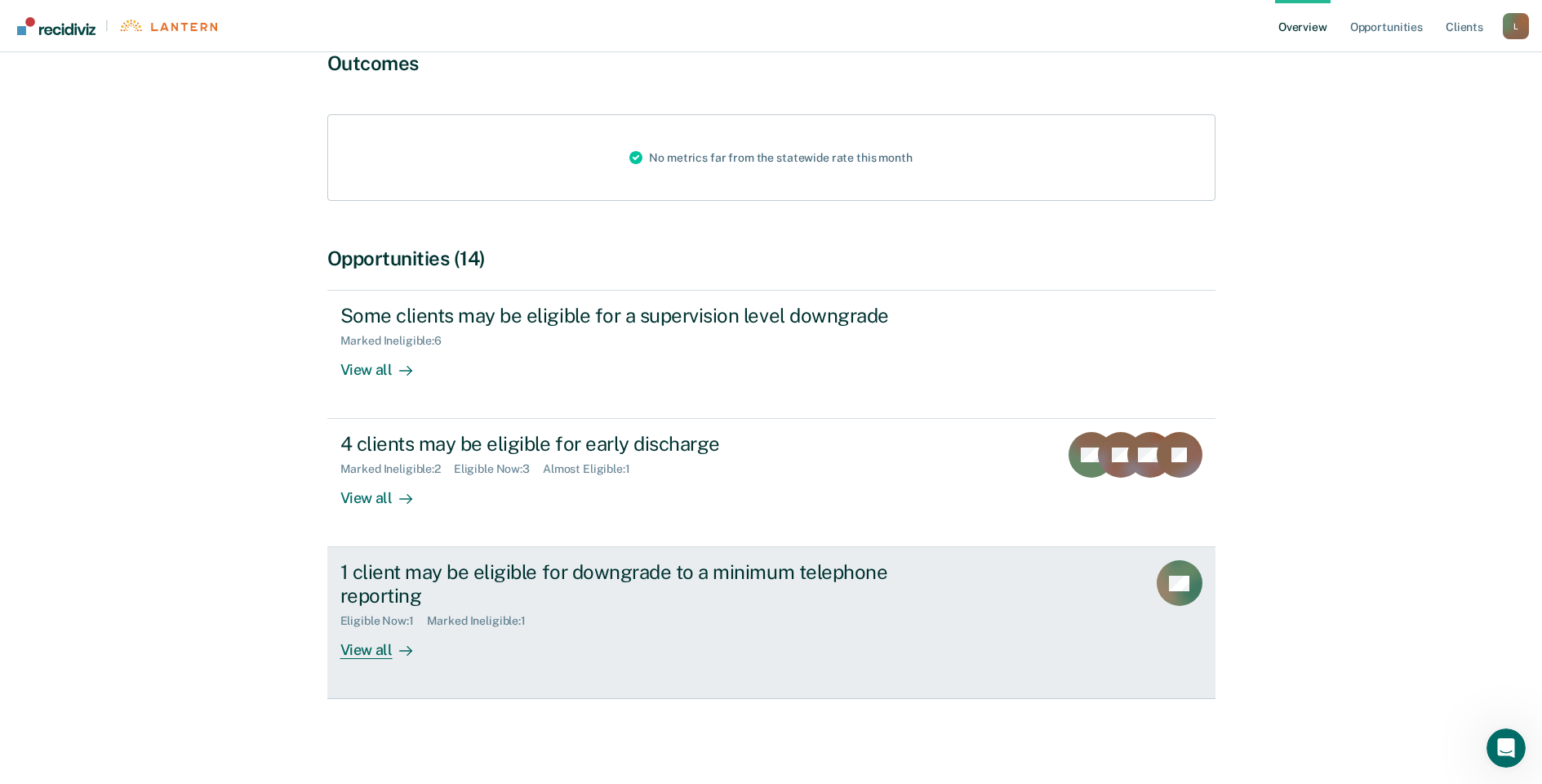
click at [605, 590] on div "1 client may be eligible for downgrade to a minimum telephone reporting" at bounding box center [626, 584] width 574 height 47
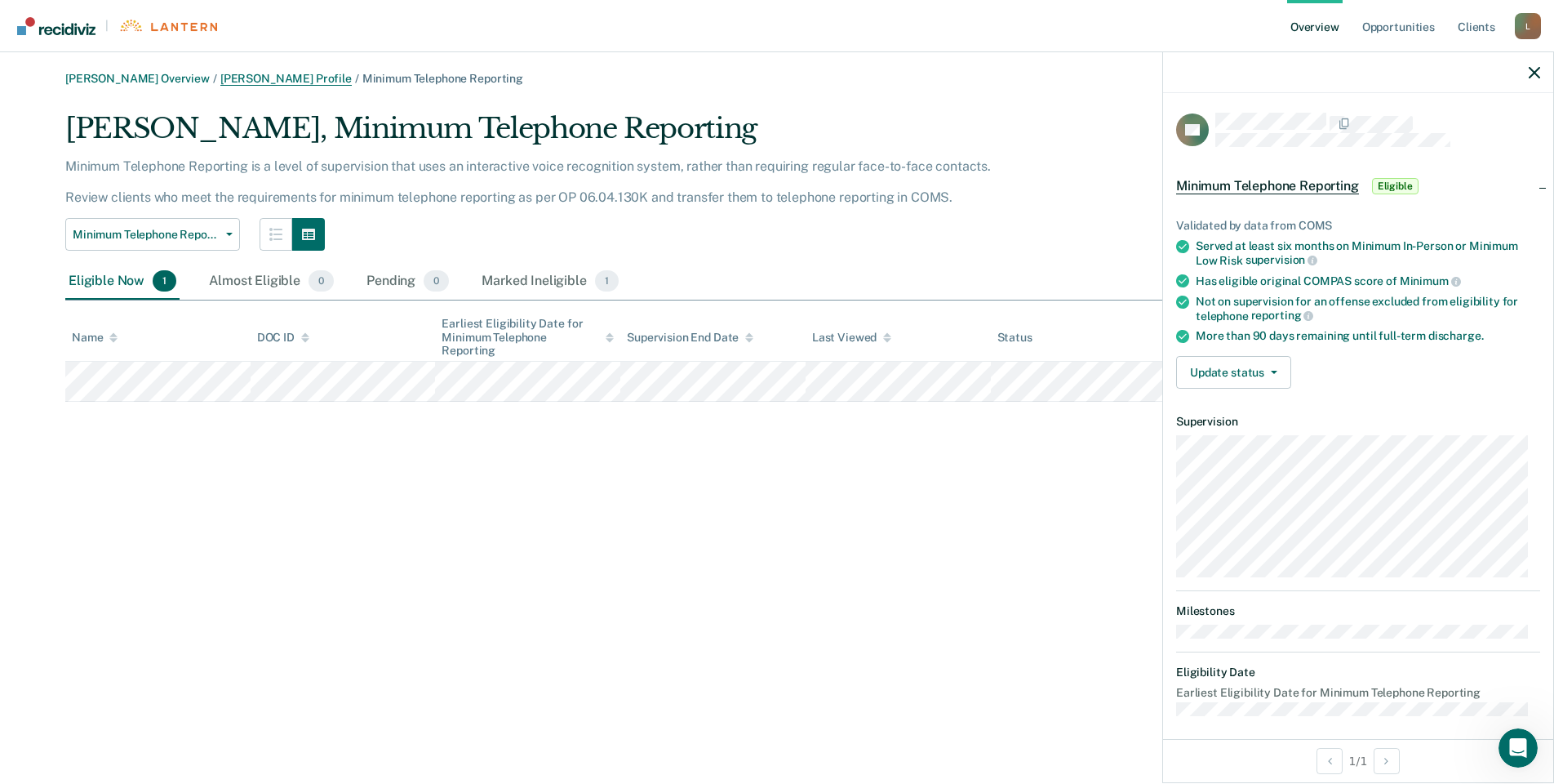
click at [255, 72] on link "[PERSON_NAME] Profile" at bounding box center [285, 78] width 131 height 14
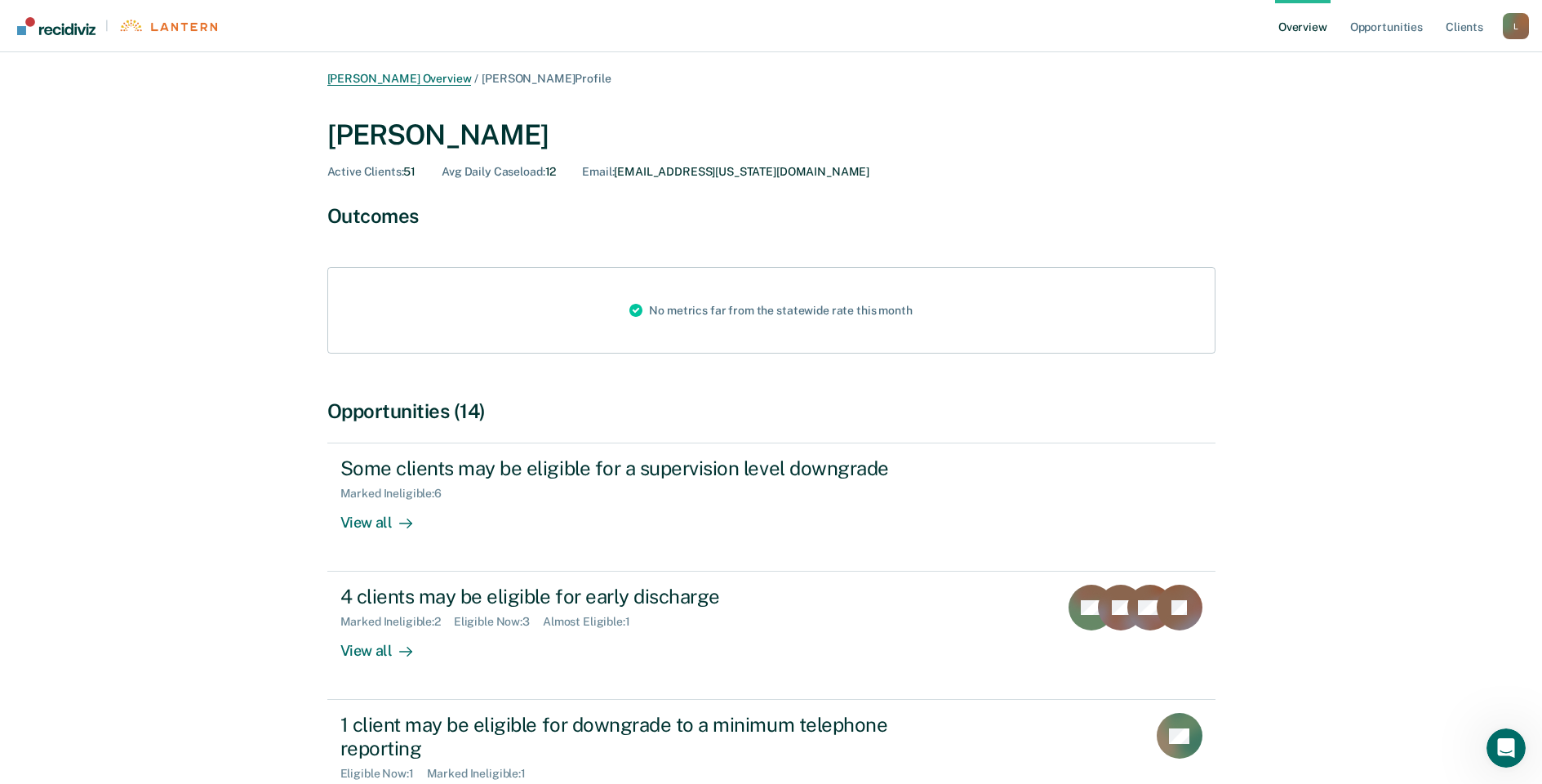
click at [415, 83] on link "[PERSON_NAME] Overview" at bounding box center [399, 78] width 145 height 14
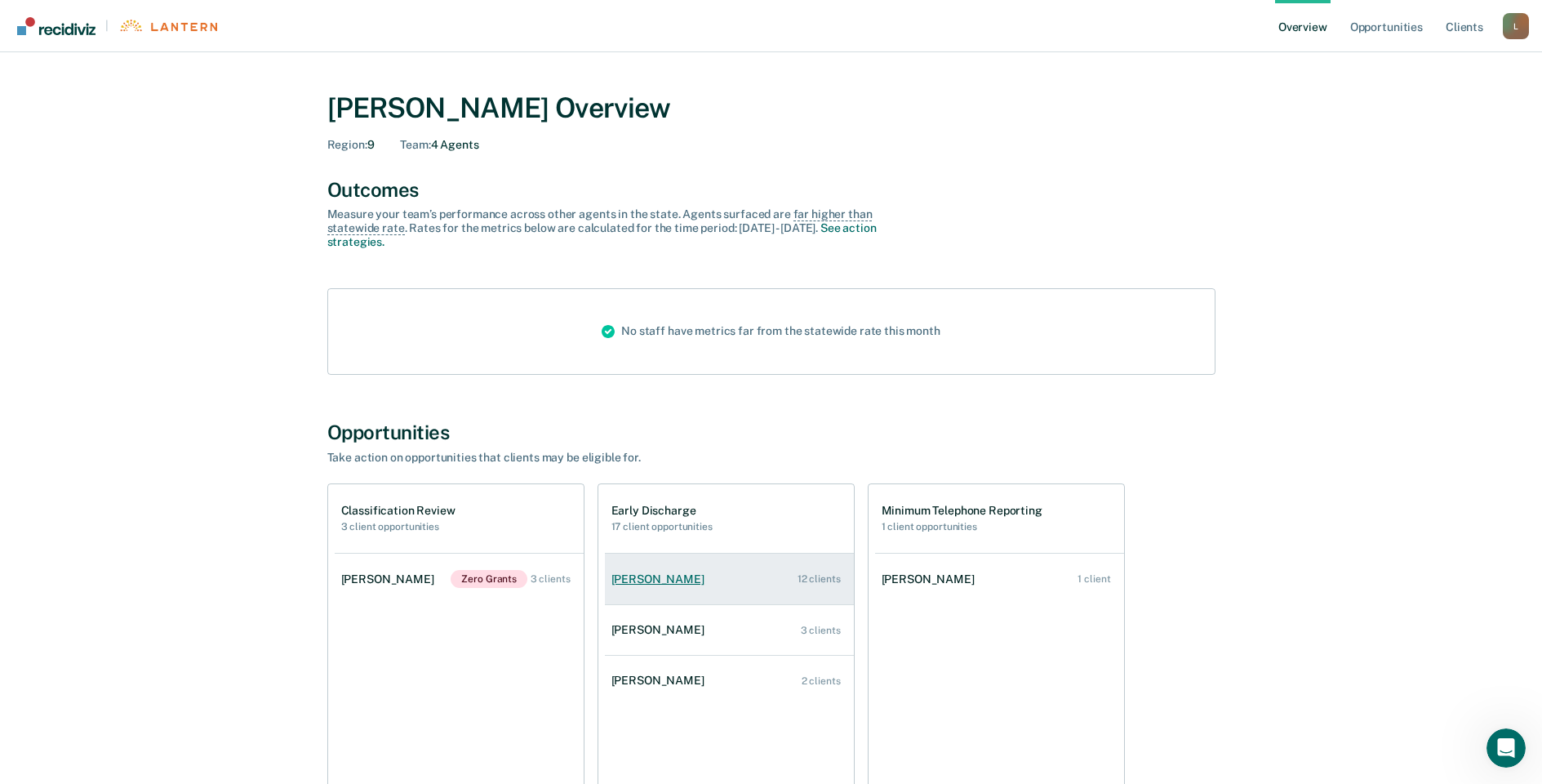
click at [657, 586] on link "[PERSON_NAME] 12 clients" at bounding box center [729, 578] width 249 height 46
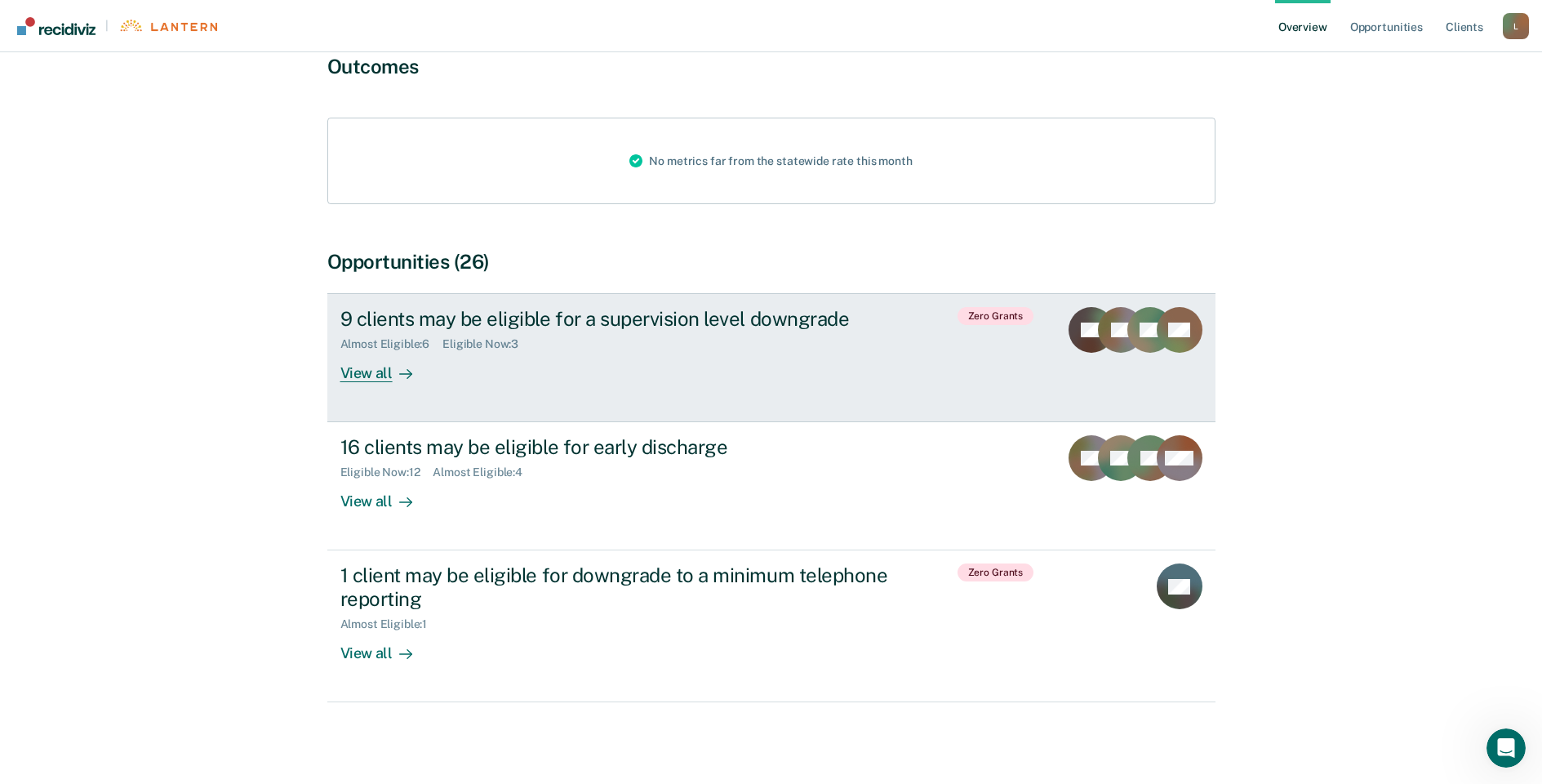
scroll to position [150, 0]
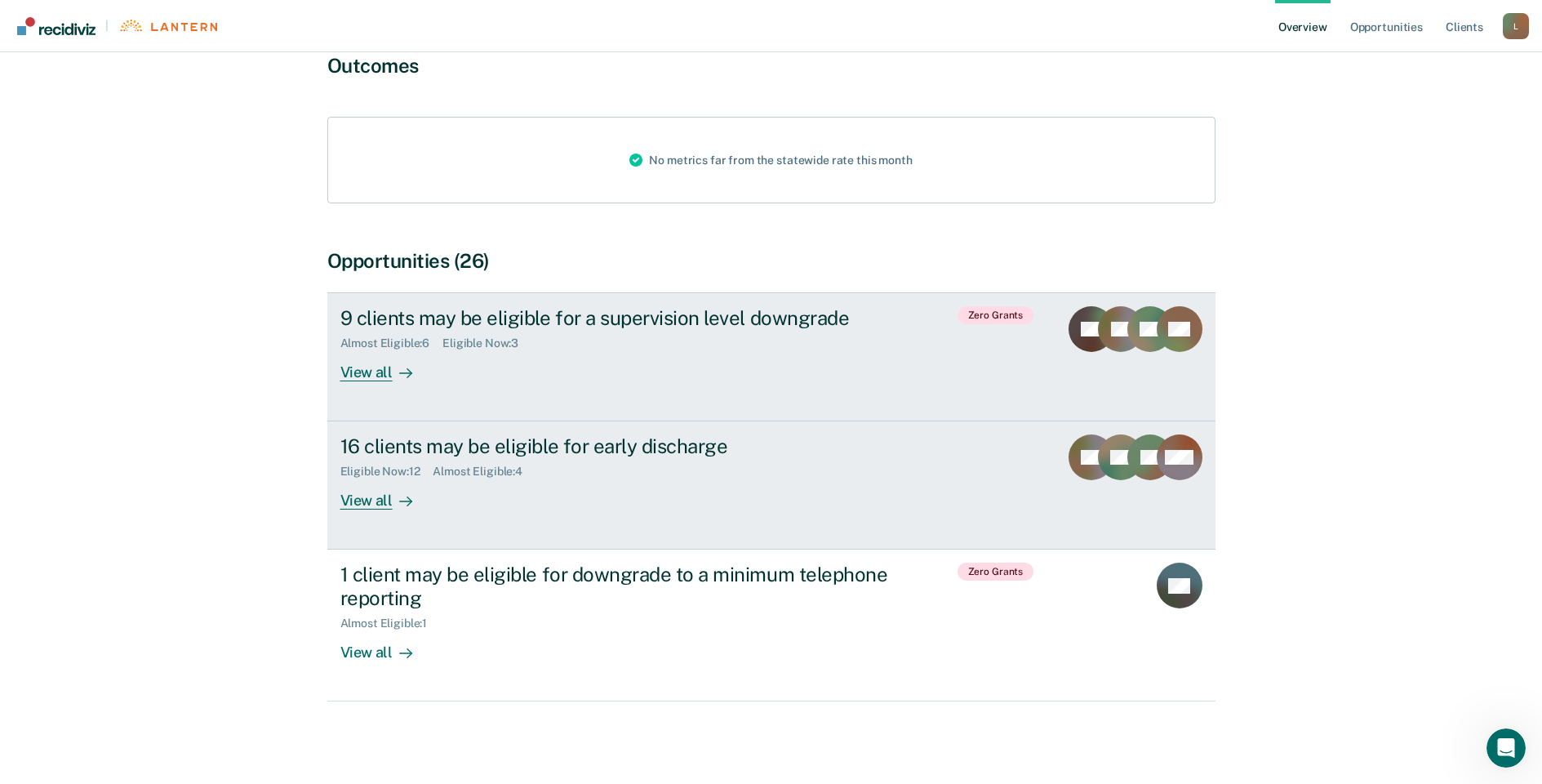
click at [634, 496] on div "16 clients may be eligible for early discharge Eligible Now : 12 Almost Eligibl…" at bounding box center [646, 471] width 612 height 75
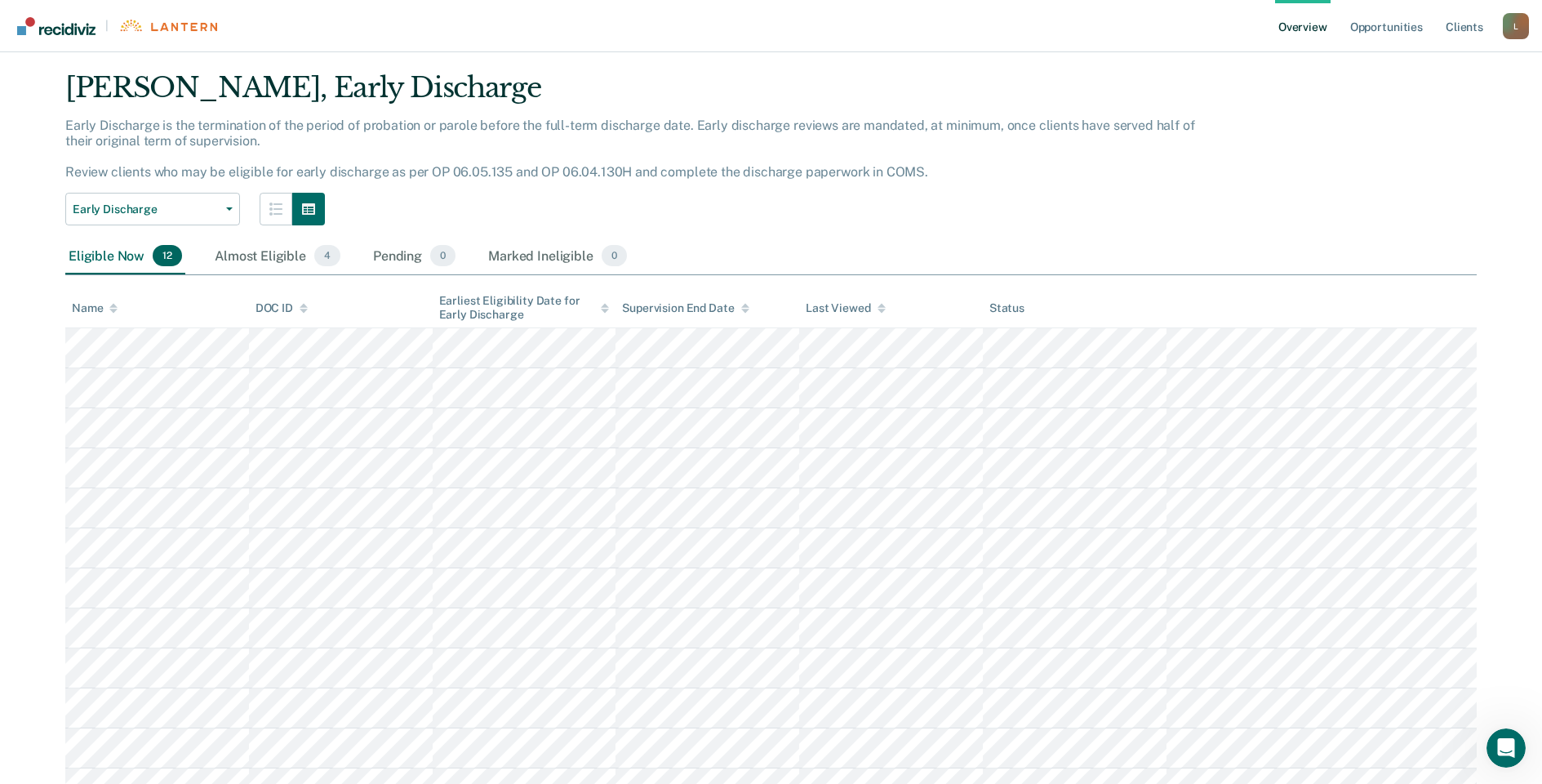
scroll to position [117, 0]
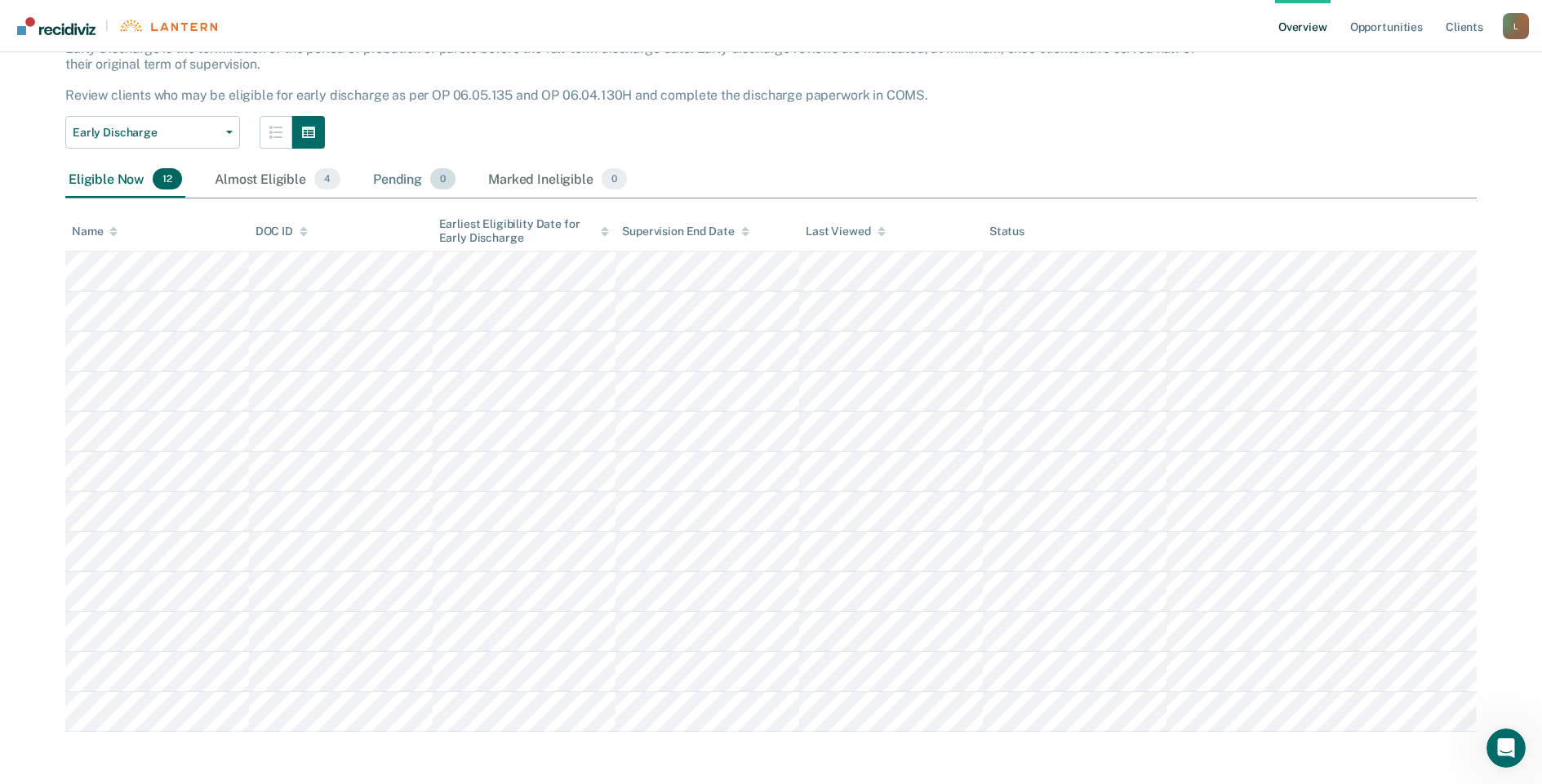
click at [403, 175] on div "Pending 0" at bounding box center [414, 179] width 89 height 36
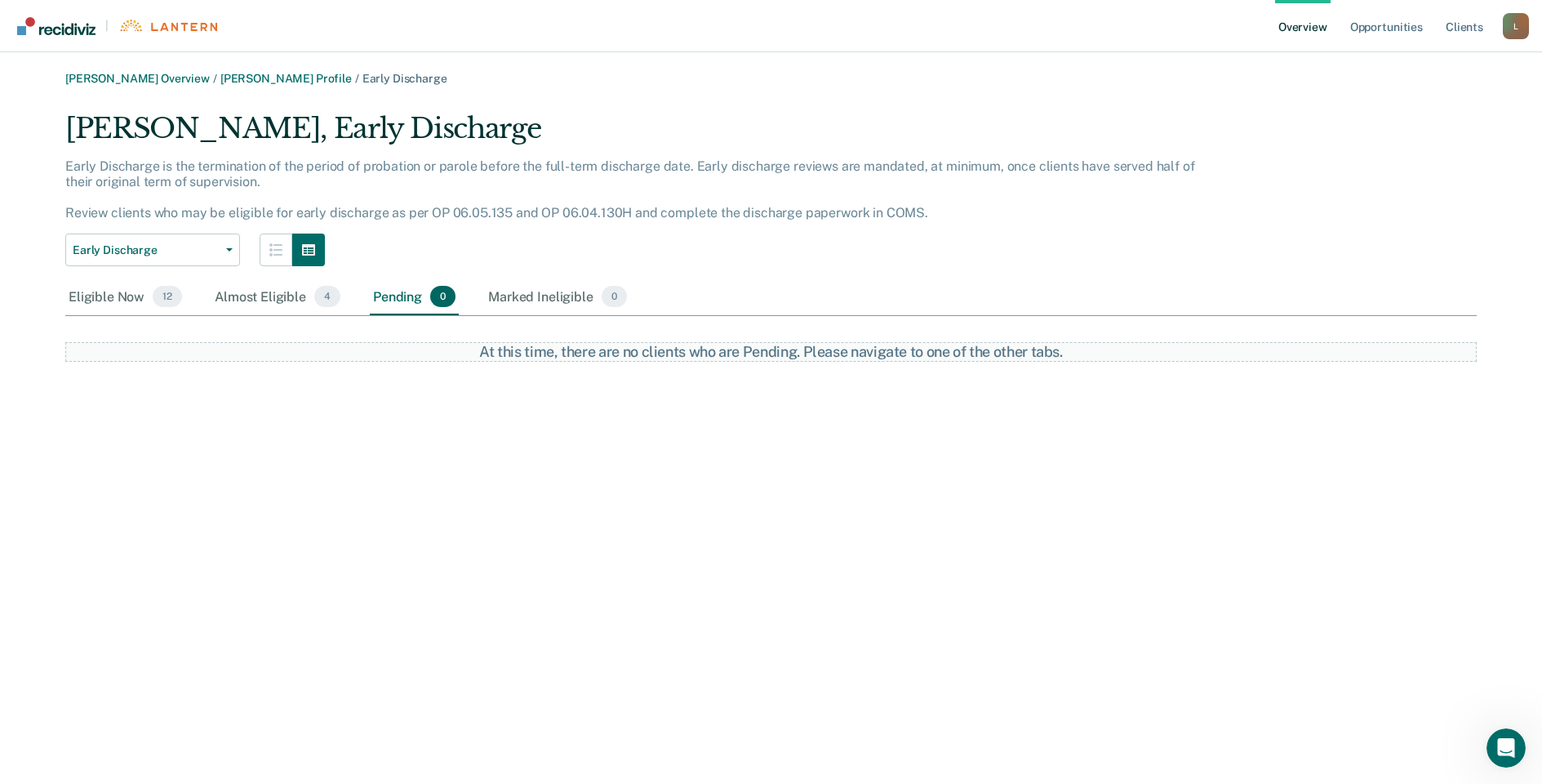
scroll to position [0, 0]
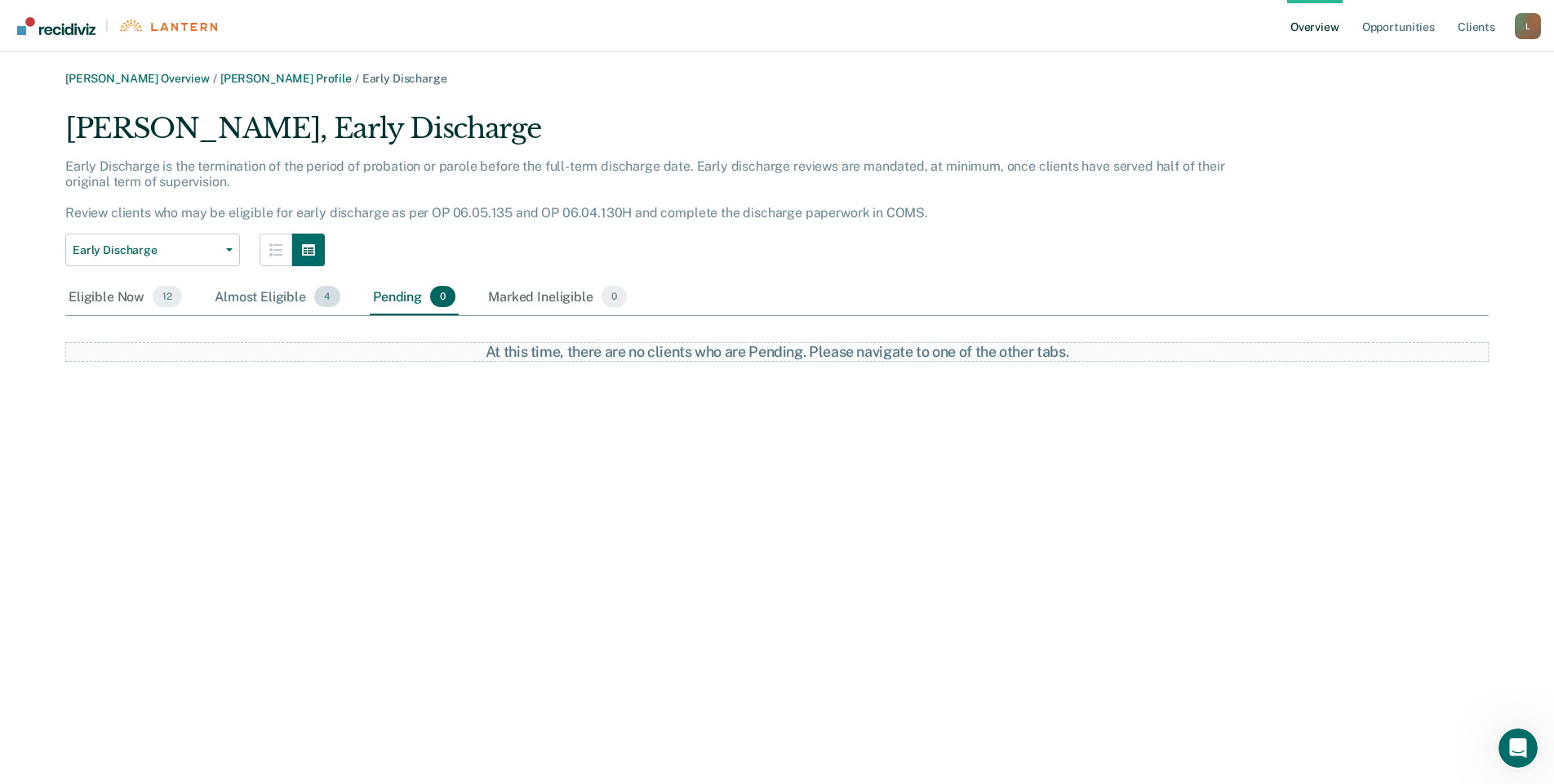
click at [287, 290] on div "Almost Eligible 4" at bounding box center [278, 298] width 132 height 36
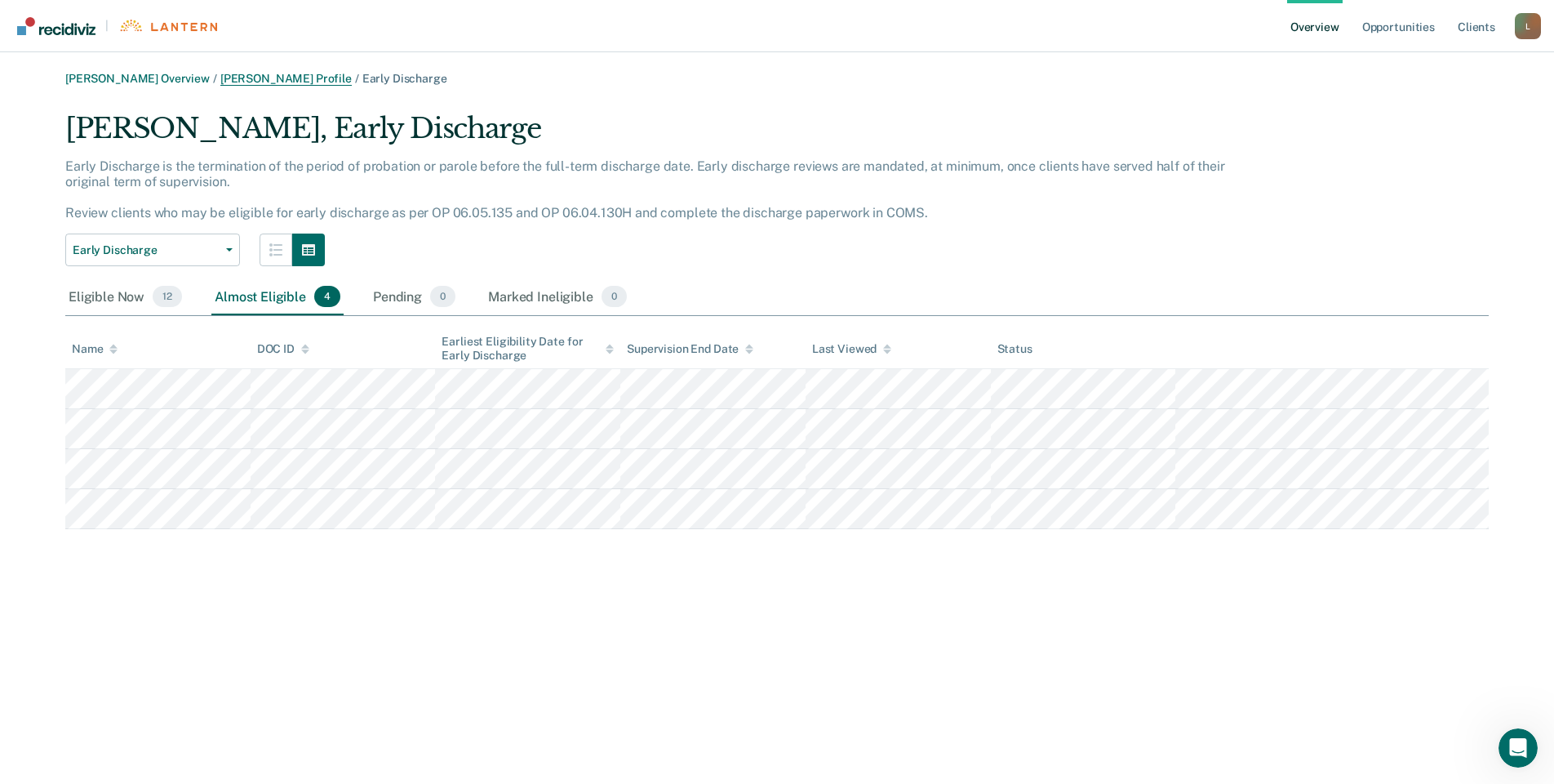
click at [291, 84] on link "[PERSON_NAME] Profile" at bounding box center [285, 78] width 131 height 14
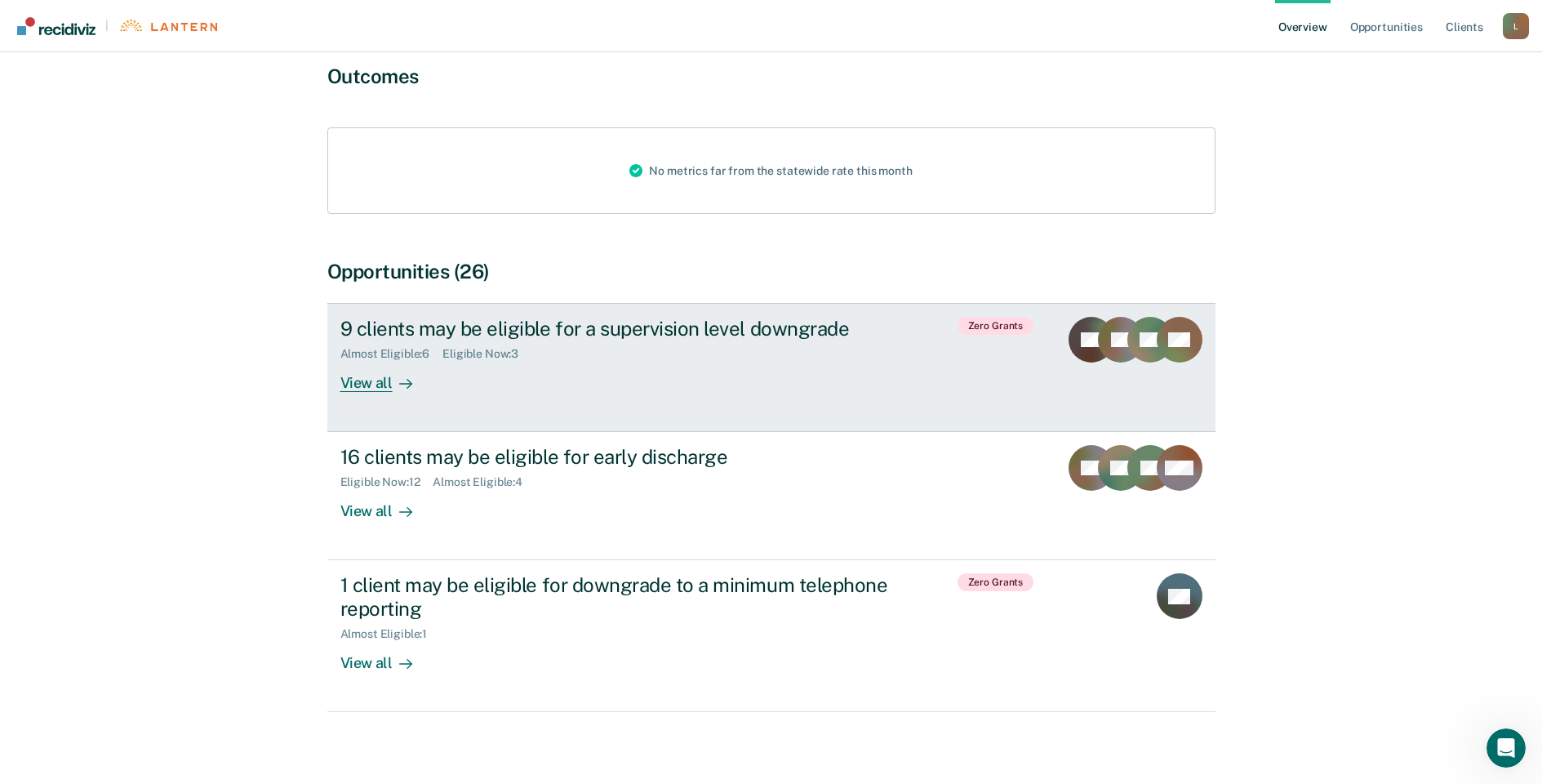
scroll to position [153, 0]
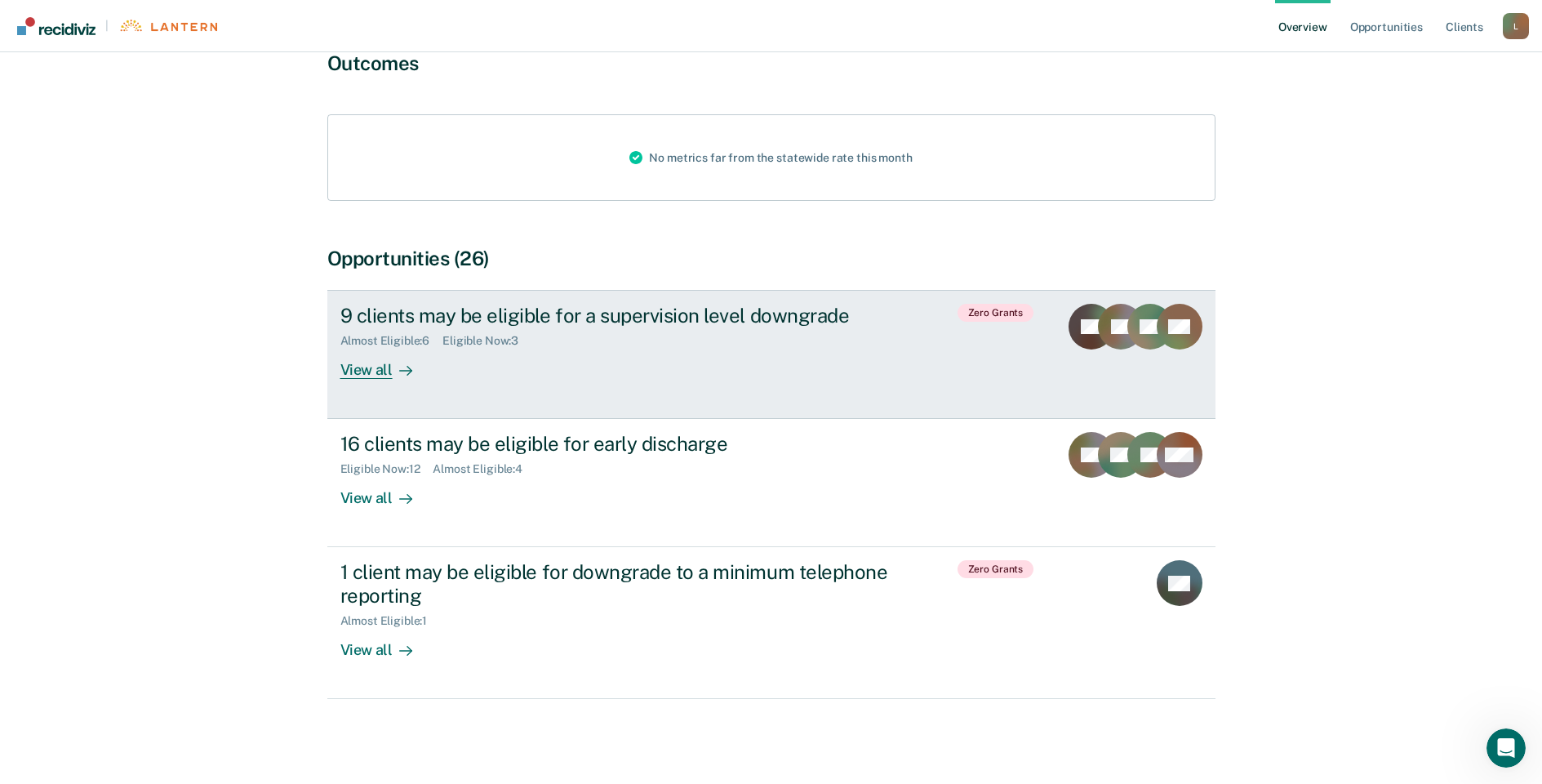
click at [439, 389] on link "9 clients may be eligible for a supervision level downgrade Almost Eligible : 6…" at bounding box center [771, 354] width 888 height 129
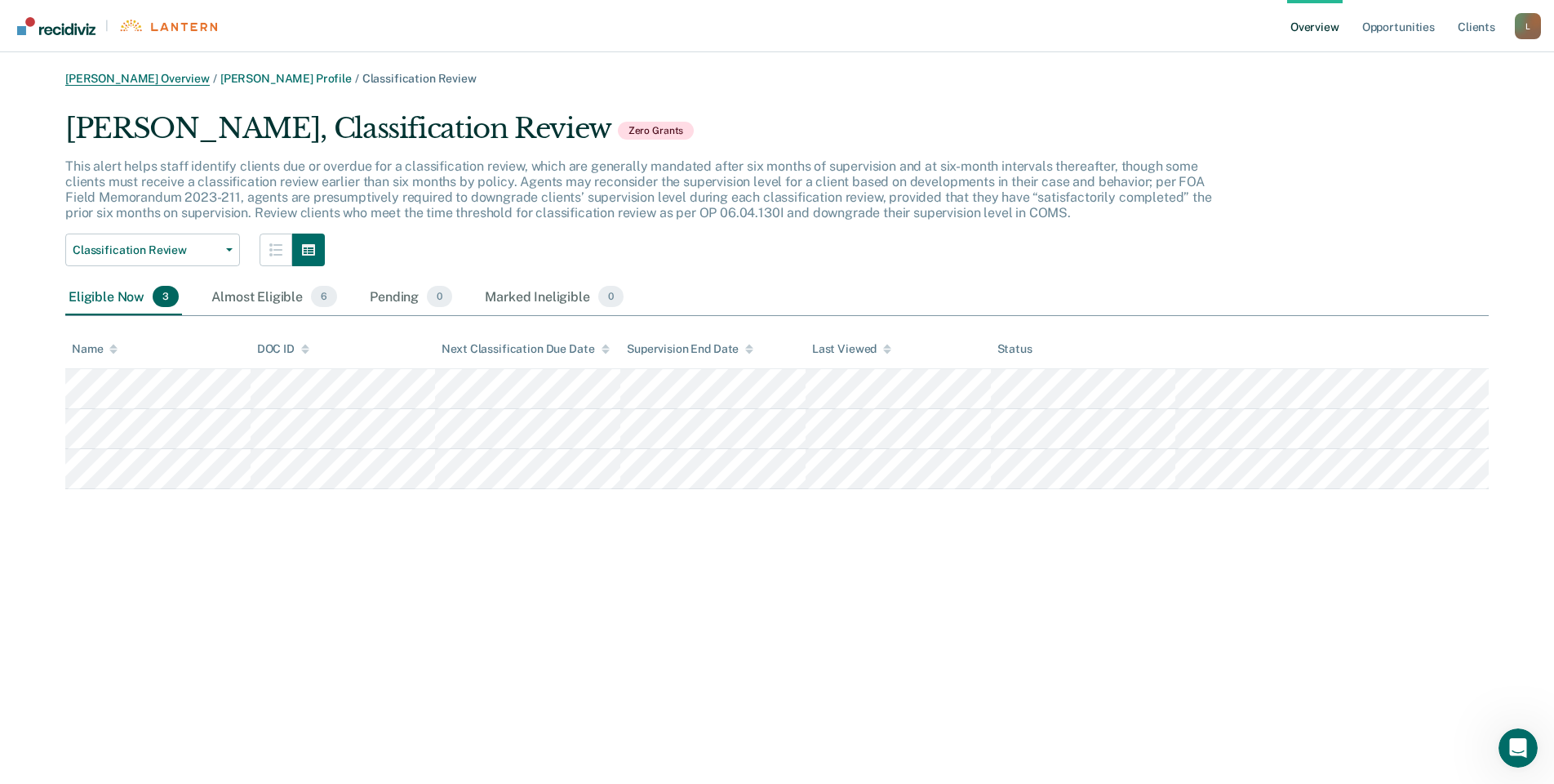
click at [137, 75] on link "[PERSON_NAME] Overview" at bounding box center [137, 78] width 145 height 14
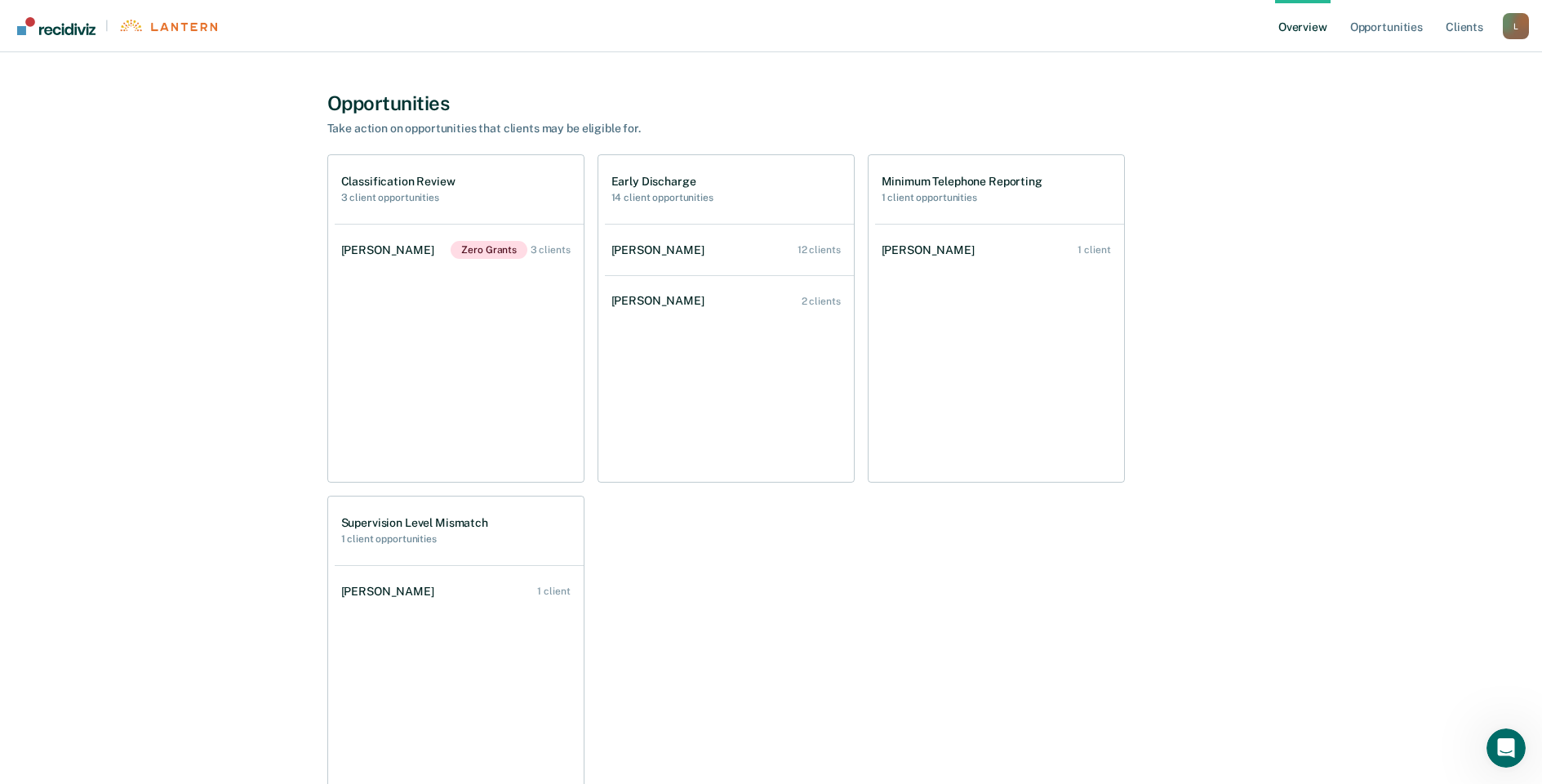
scroll to position [331, 0]
click at [487, 588] on link "[PERSON_NAME] 1 client" at bounding box center [459, 589] width 249 height 46
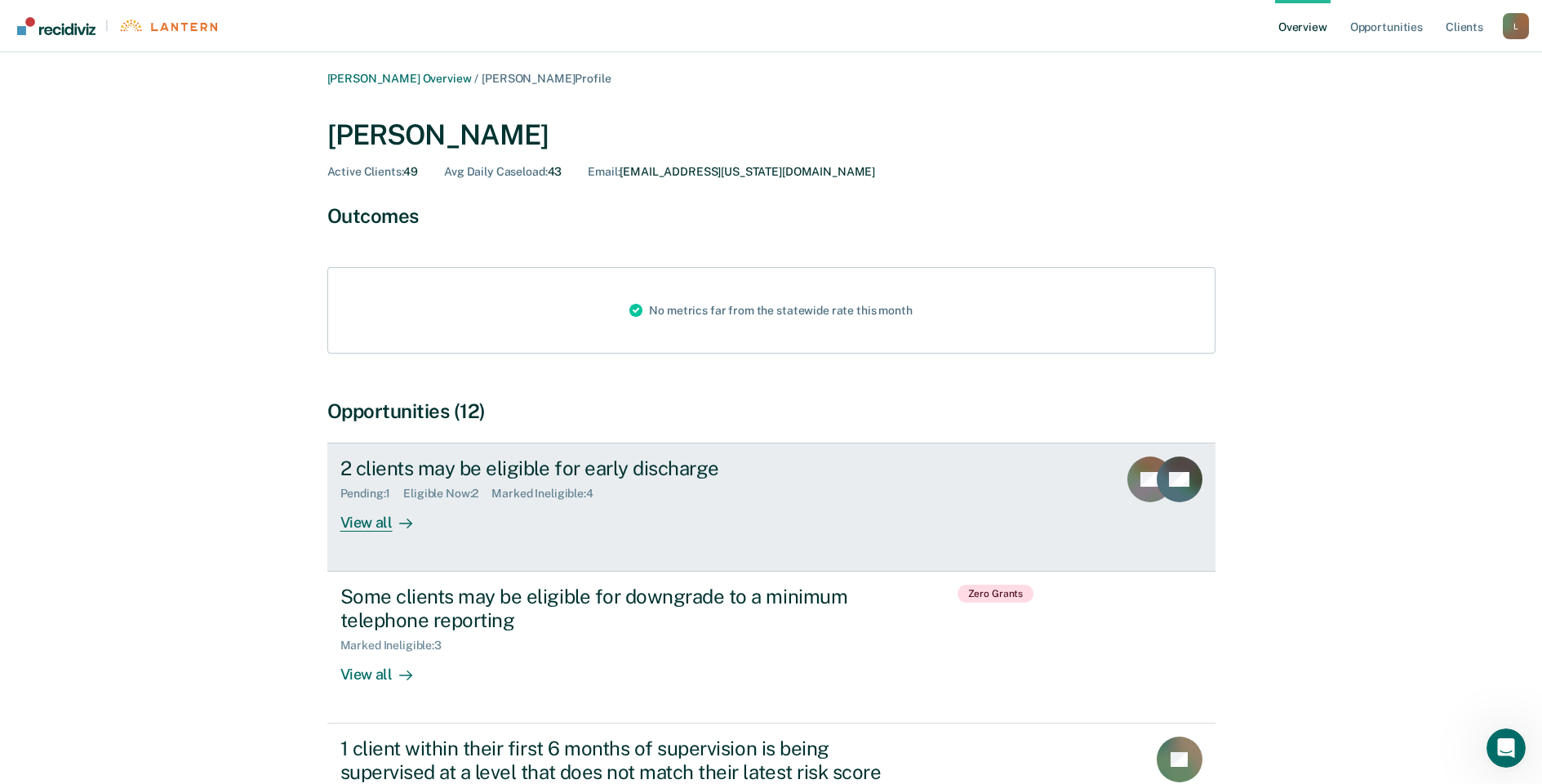
scroll to position [177, 0]
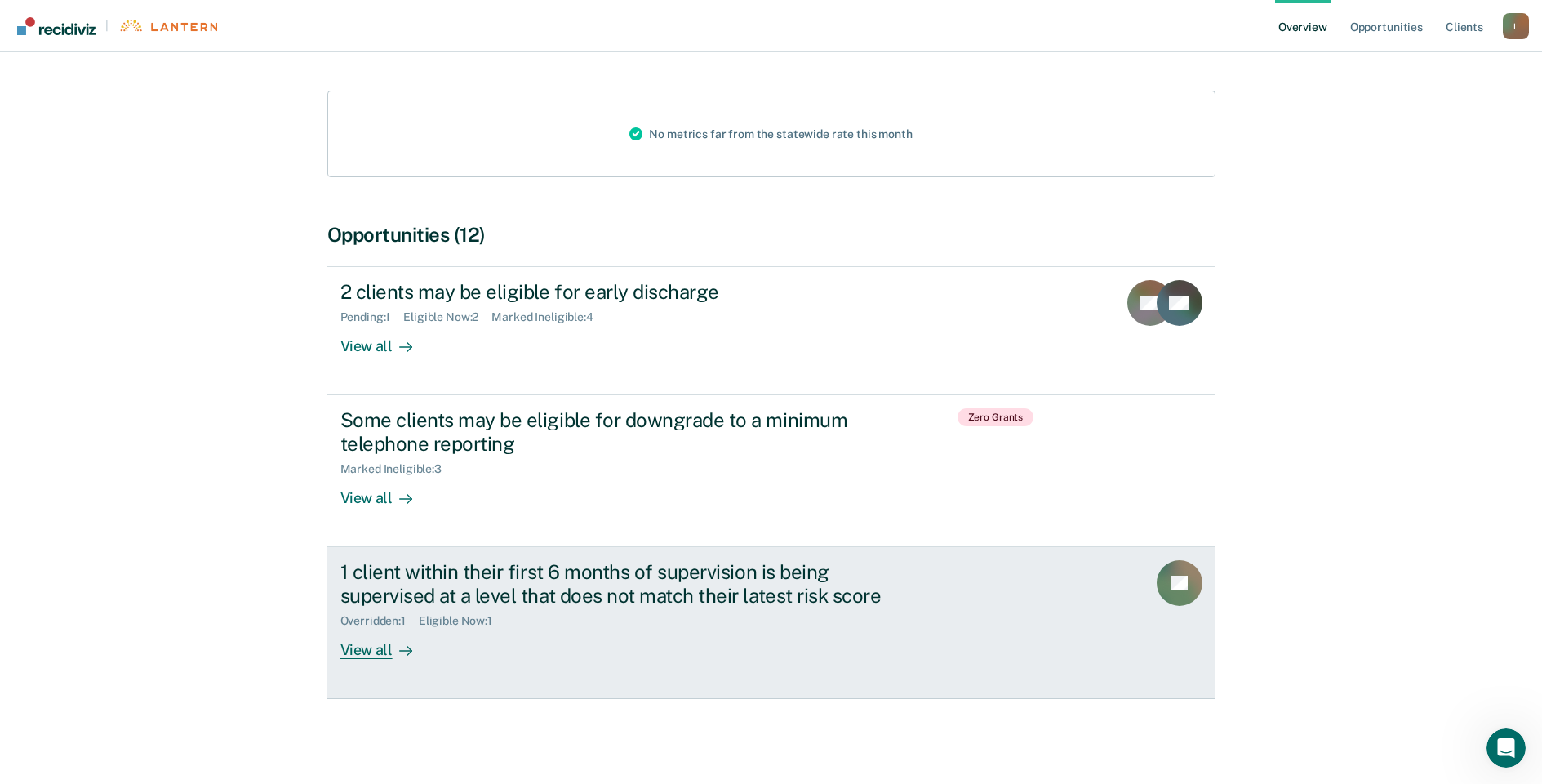
click at [400, 648] on icon at bounding box center [406, 651] width 13 height 13
